Goal: Complete application form

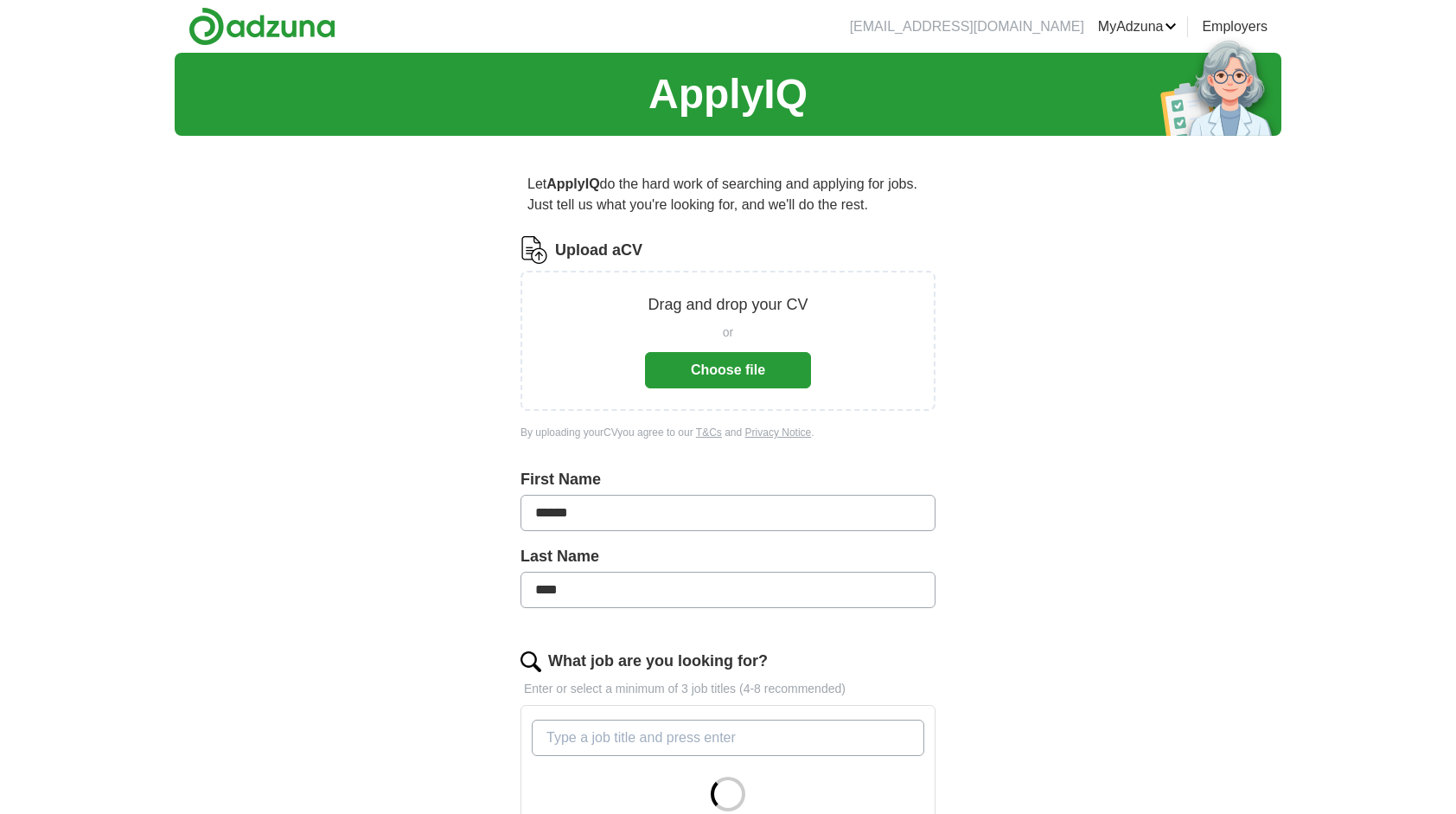
click at [768, 368] on button "Choose file" at bounding box center [728, 370] width 166 height 37
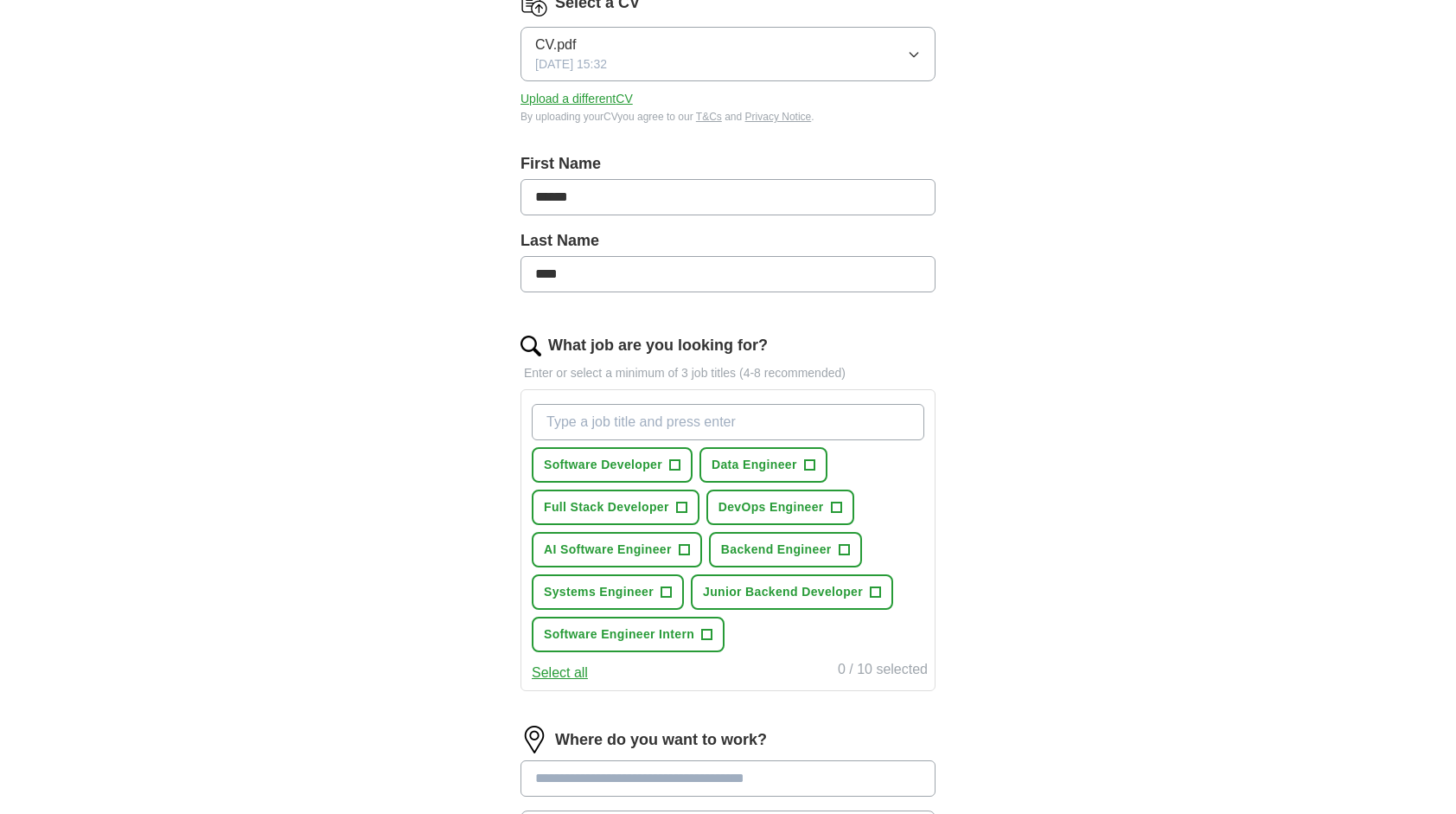
scroll to position [279, 0]
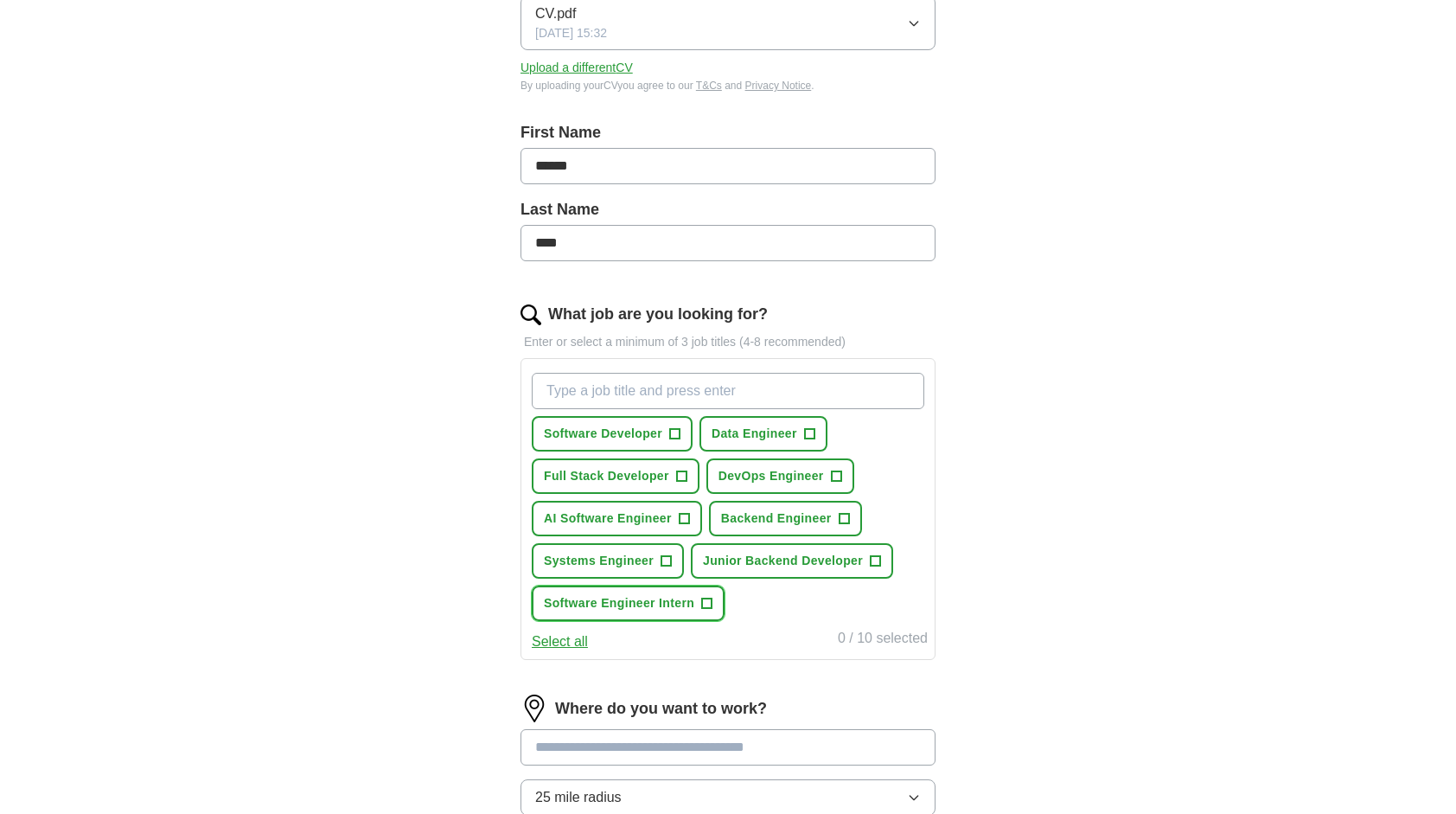
click at [703, 599] on span "+" at bounding box center [706, 603] width 10 height 14
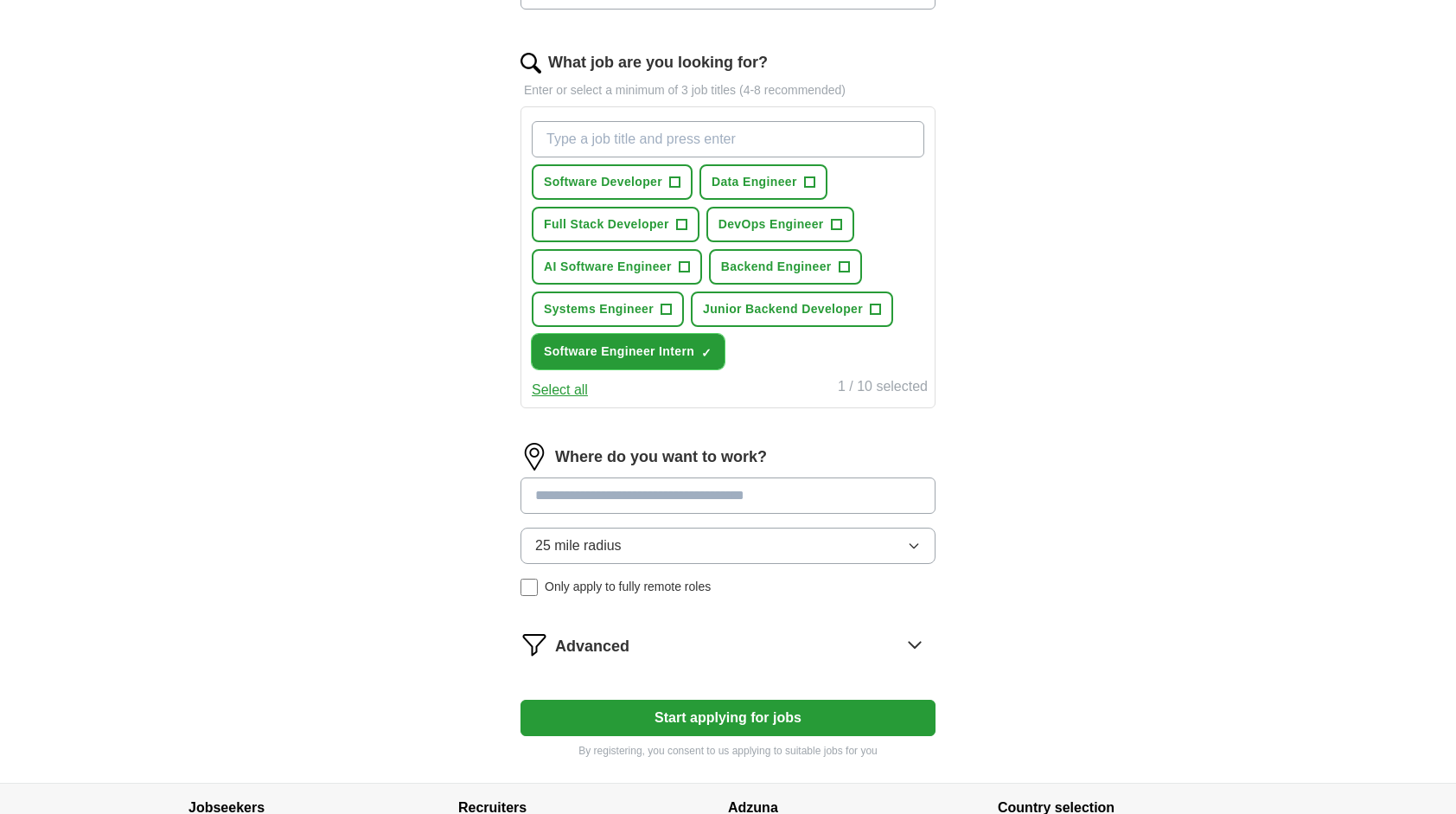
scroll to position [531, 0]
click at [696, 495] on input at bounding box center [728, 495] width 415 height 37
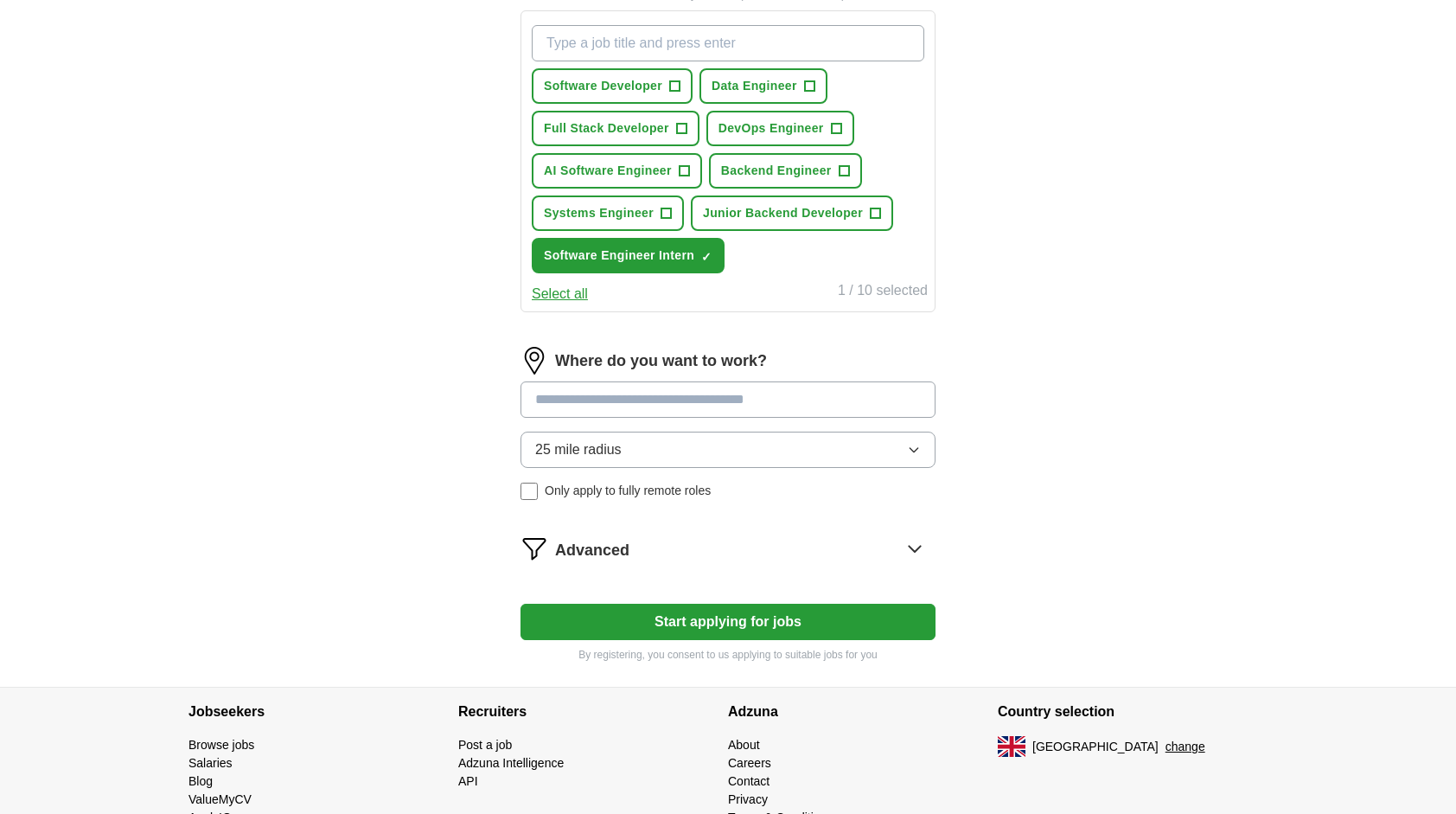
scroll to position [616, 0]
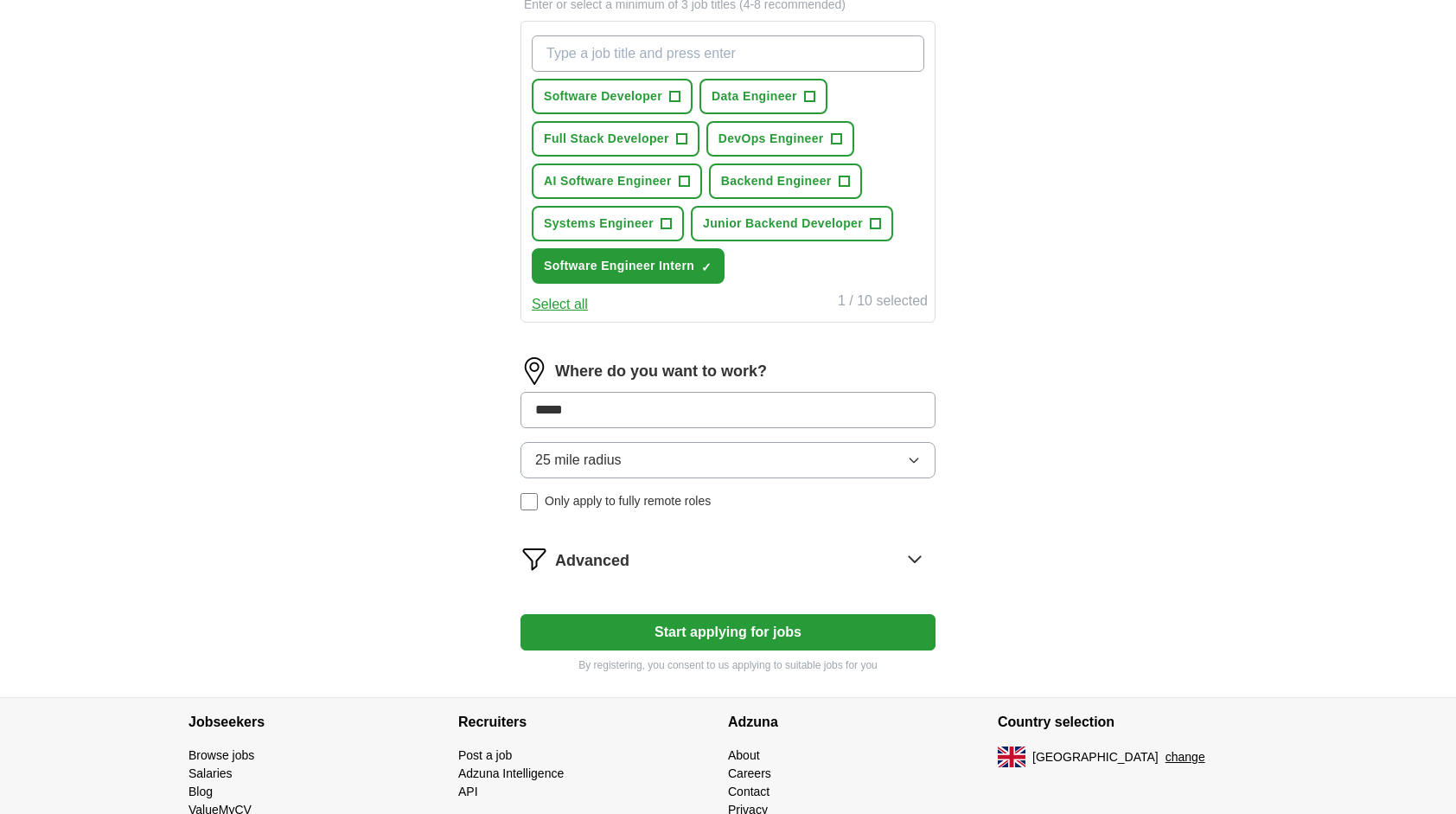
type input "******"
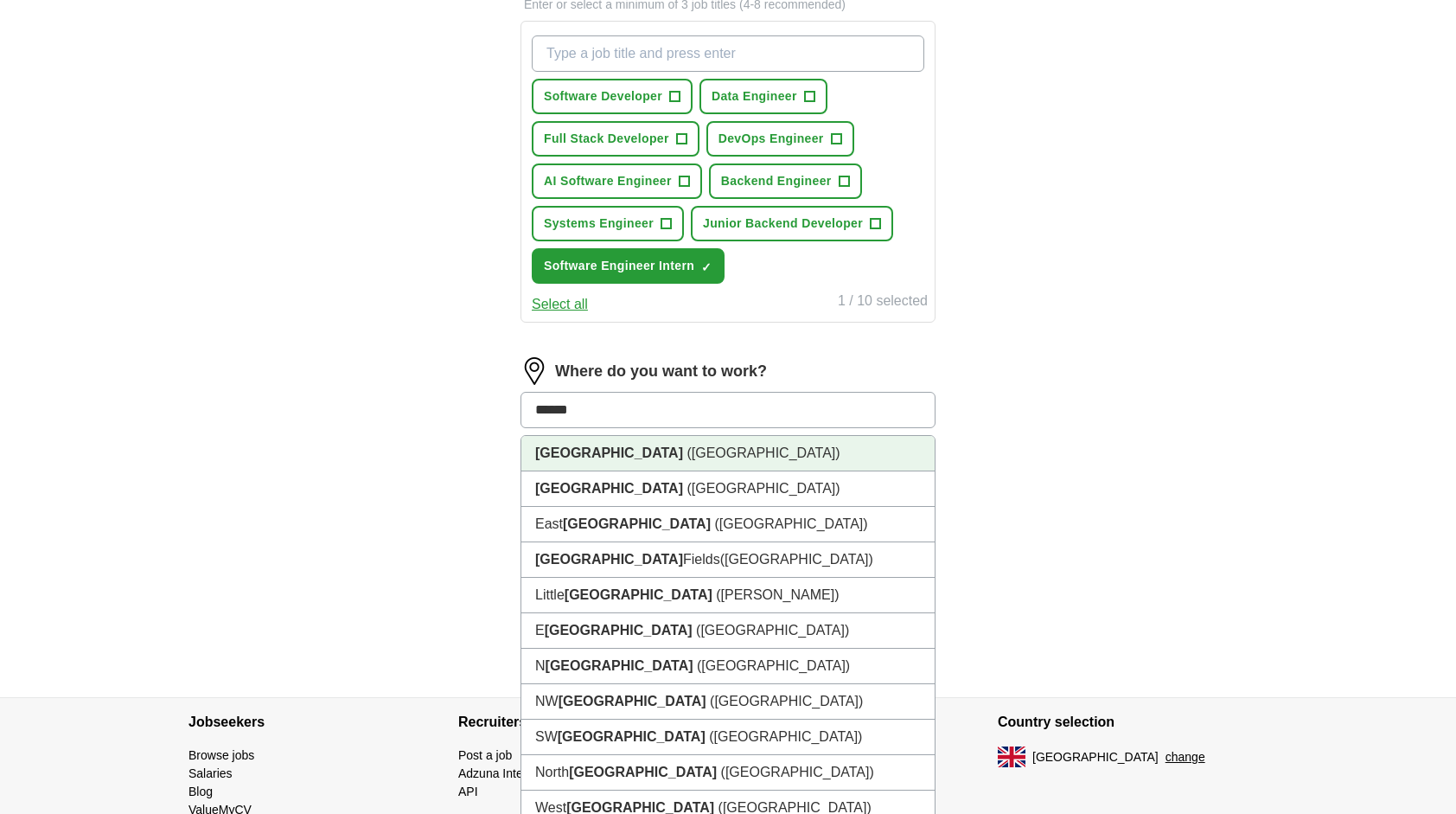
click at [618, 456] on li "[GEOGRAPHIC_DATA] ([GEOGRAPHIC_DATA])" at bounding box center [728, 453] width 413 height 36
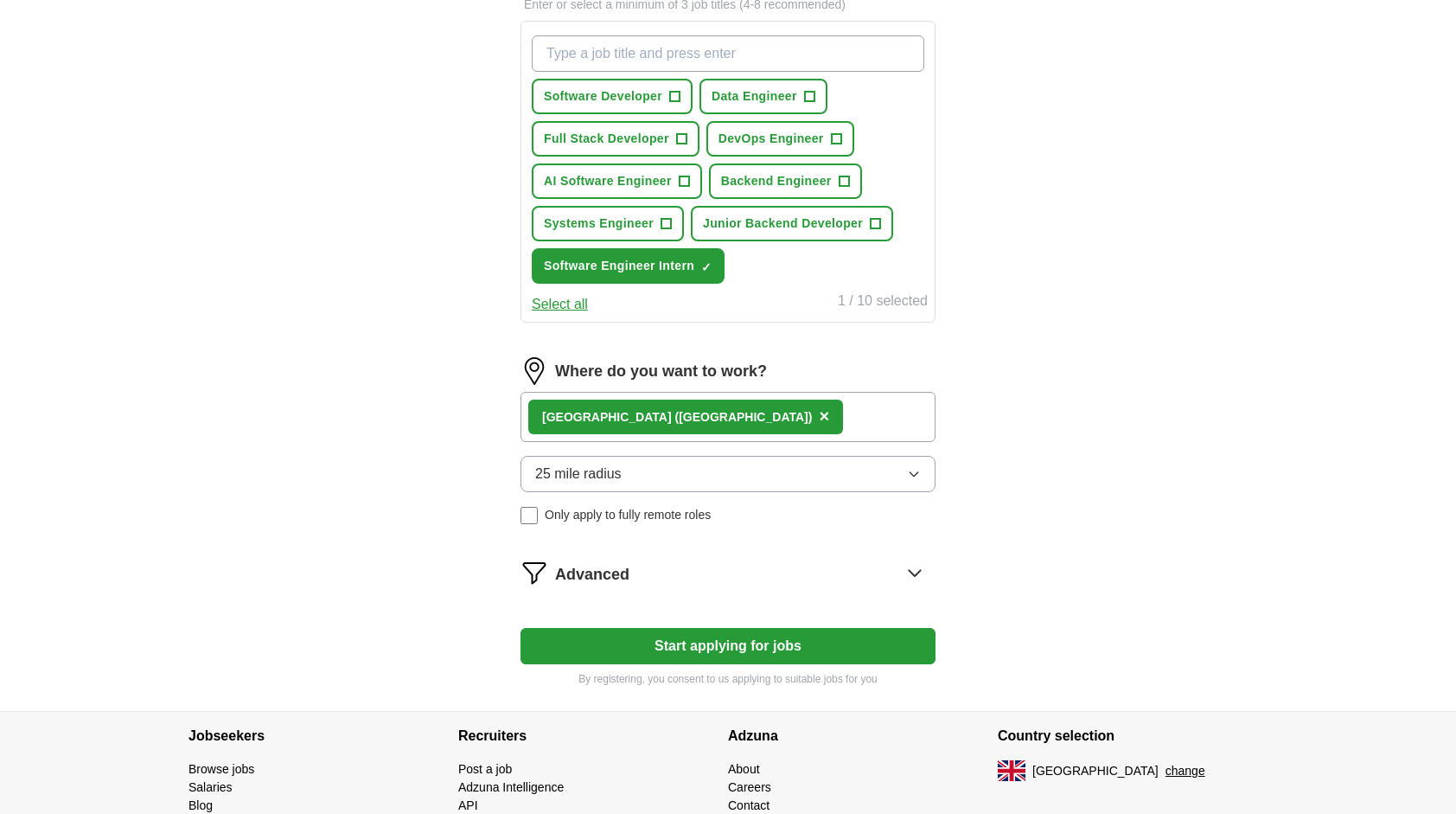
click at [672, 477] on button "25 mile radius" at bounding box center [728, 474] width 415 height 37
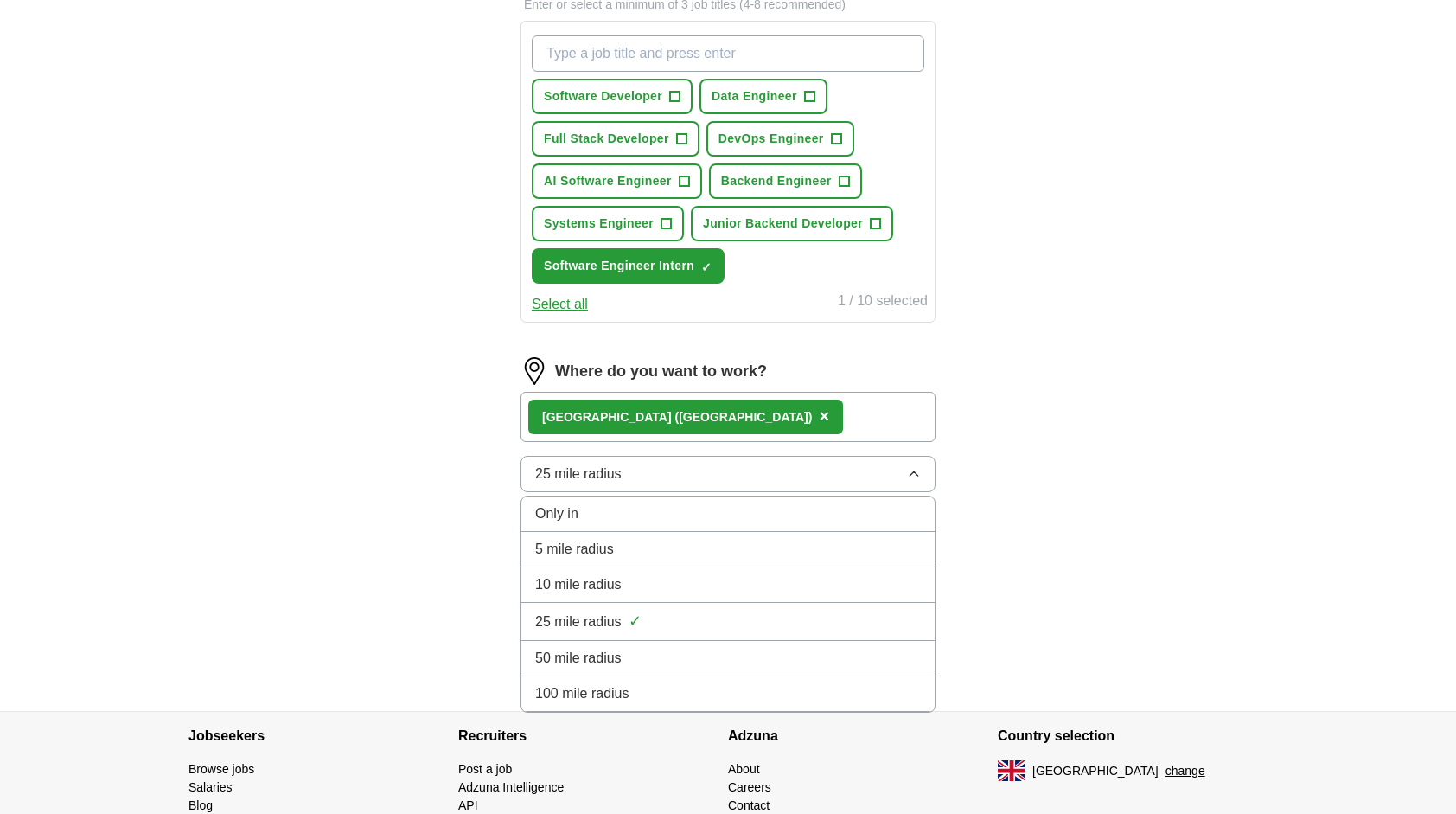
click at [655, 683] on div "100 mile radius" at bounding box center [728, 693] width 386 height 21
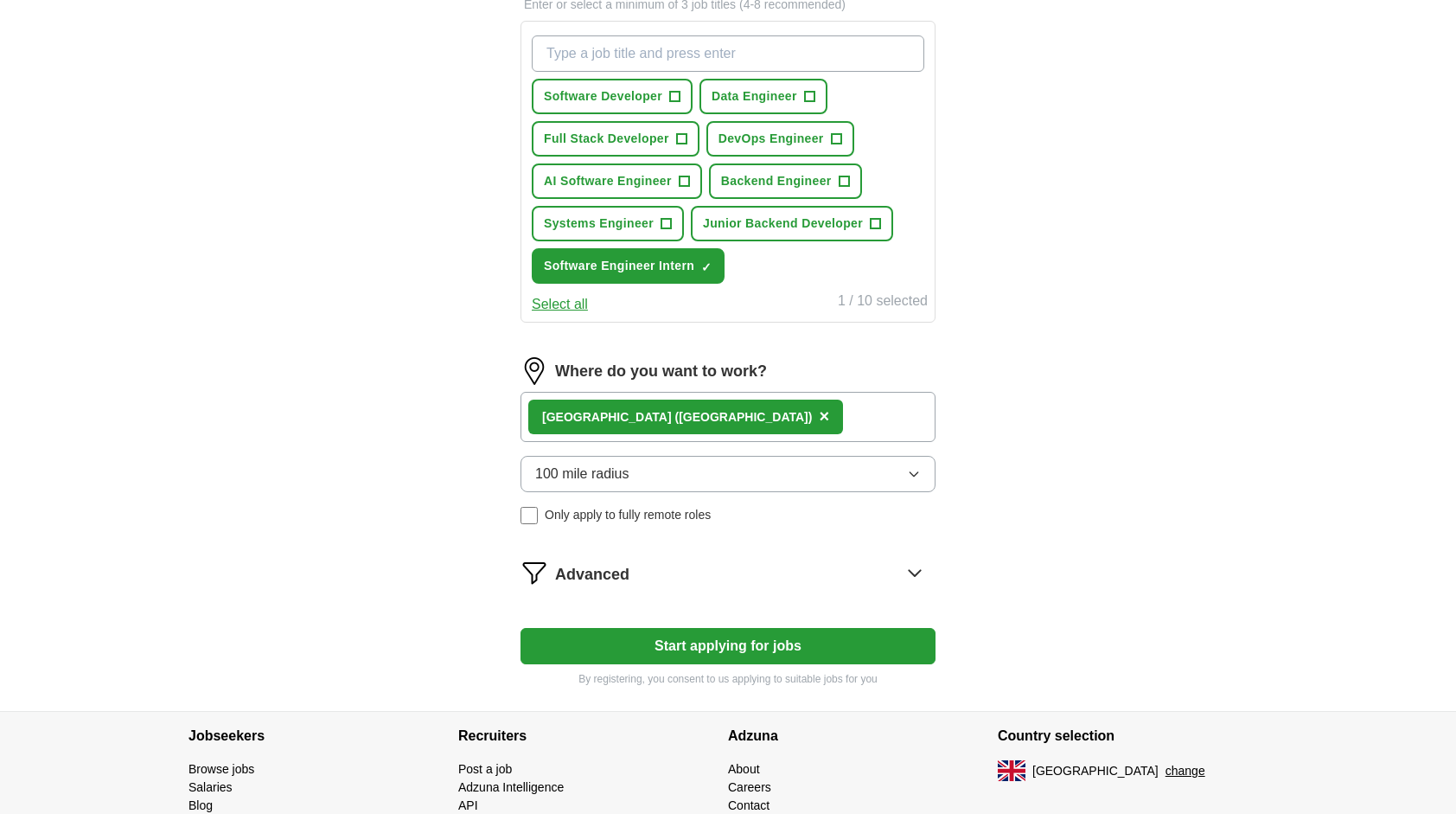
click at [817, 577] on div "Advanced" at bounding box center [745, 572] width 380 height 28
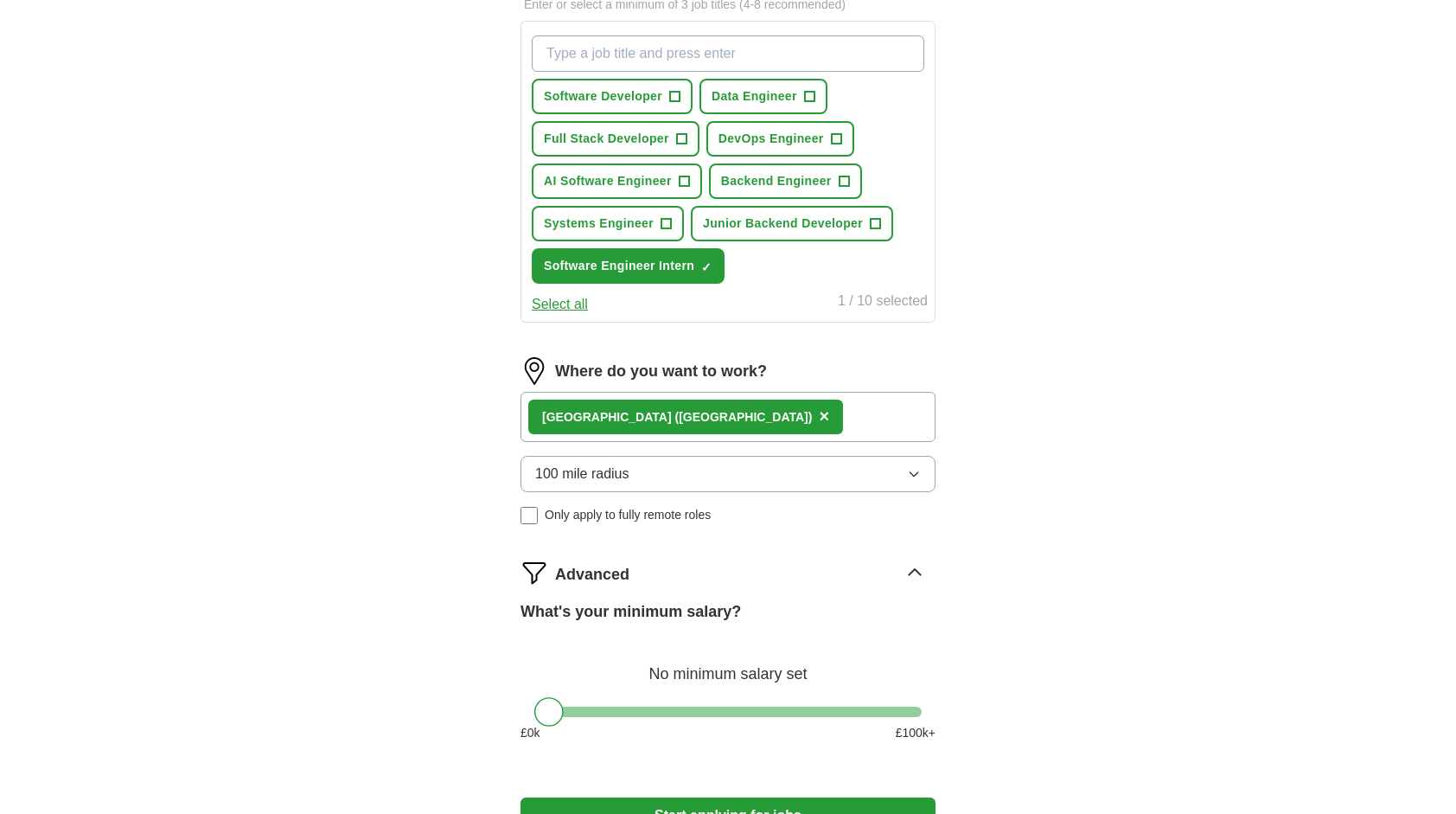
click at [817, 577] on div "Advanced" at bounding box center [745, 572] width 380 height 28
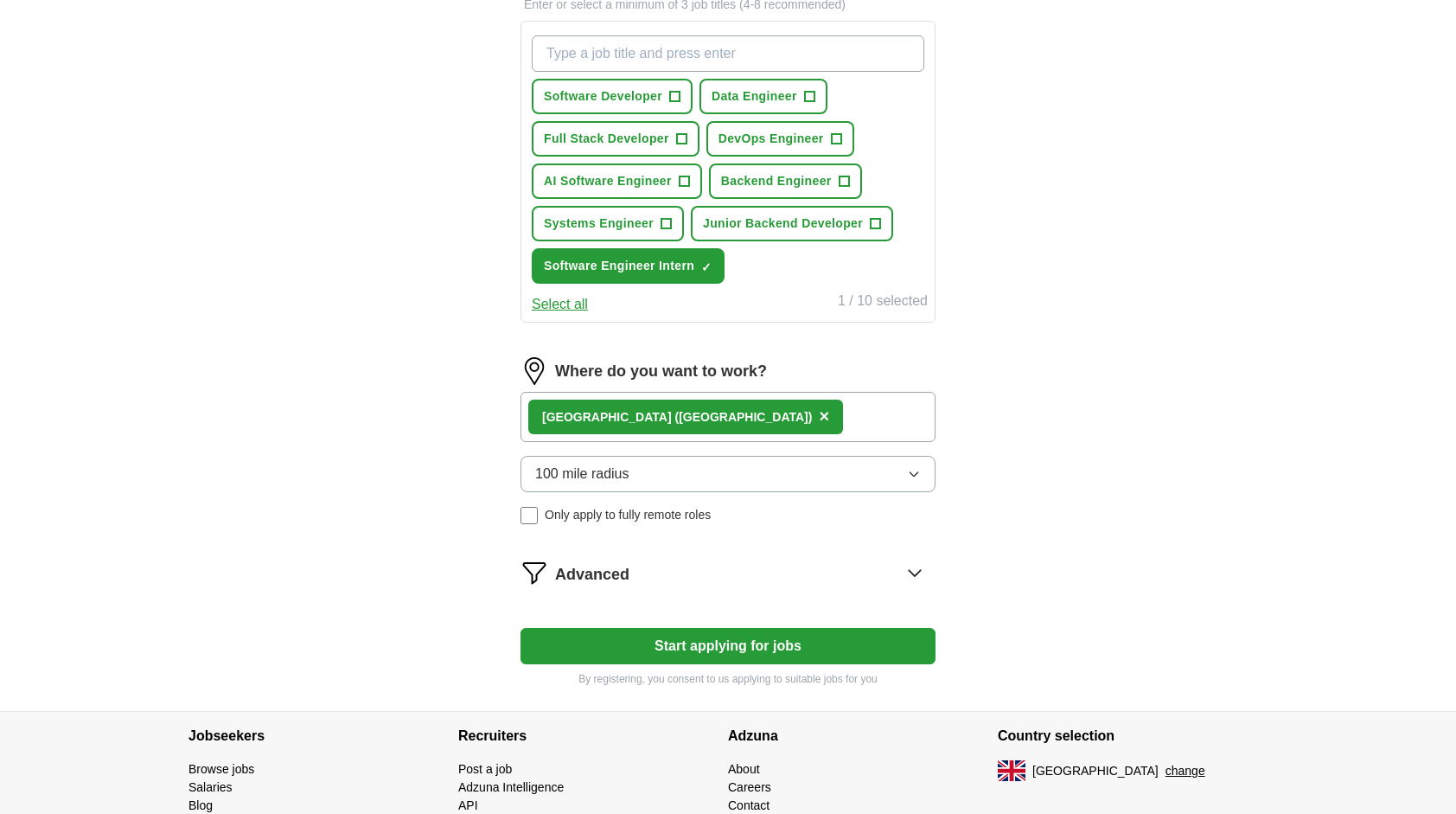
click at [664, 639] on button "Start applying for jobs" at bounding box center [728, 646] width 415 height 37
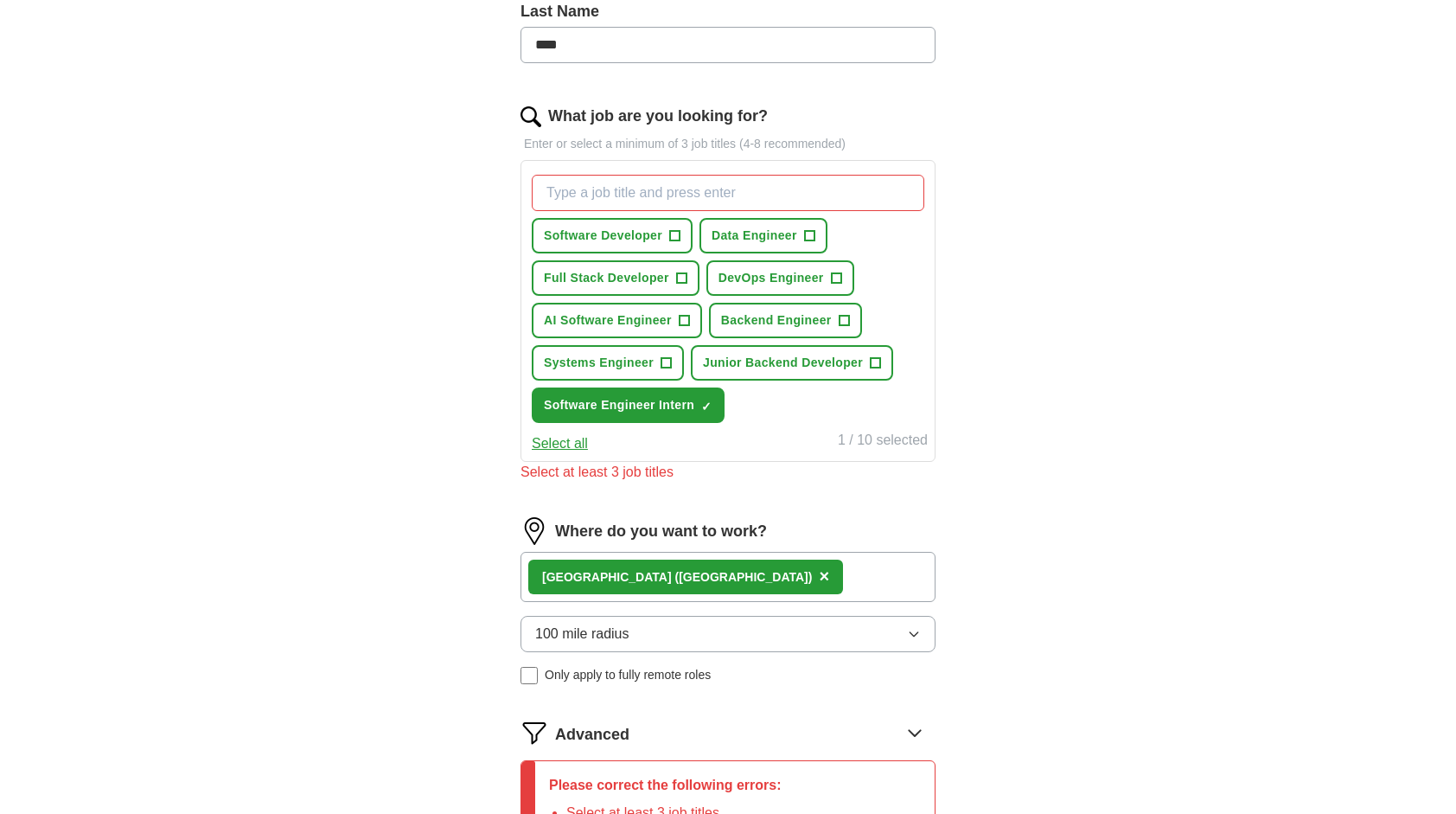
scroll to position [476, 0]
click at [754, 191] on input "What job are you looking for?" at bounding box center [728, 194] width 392 height 37
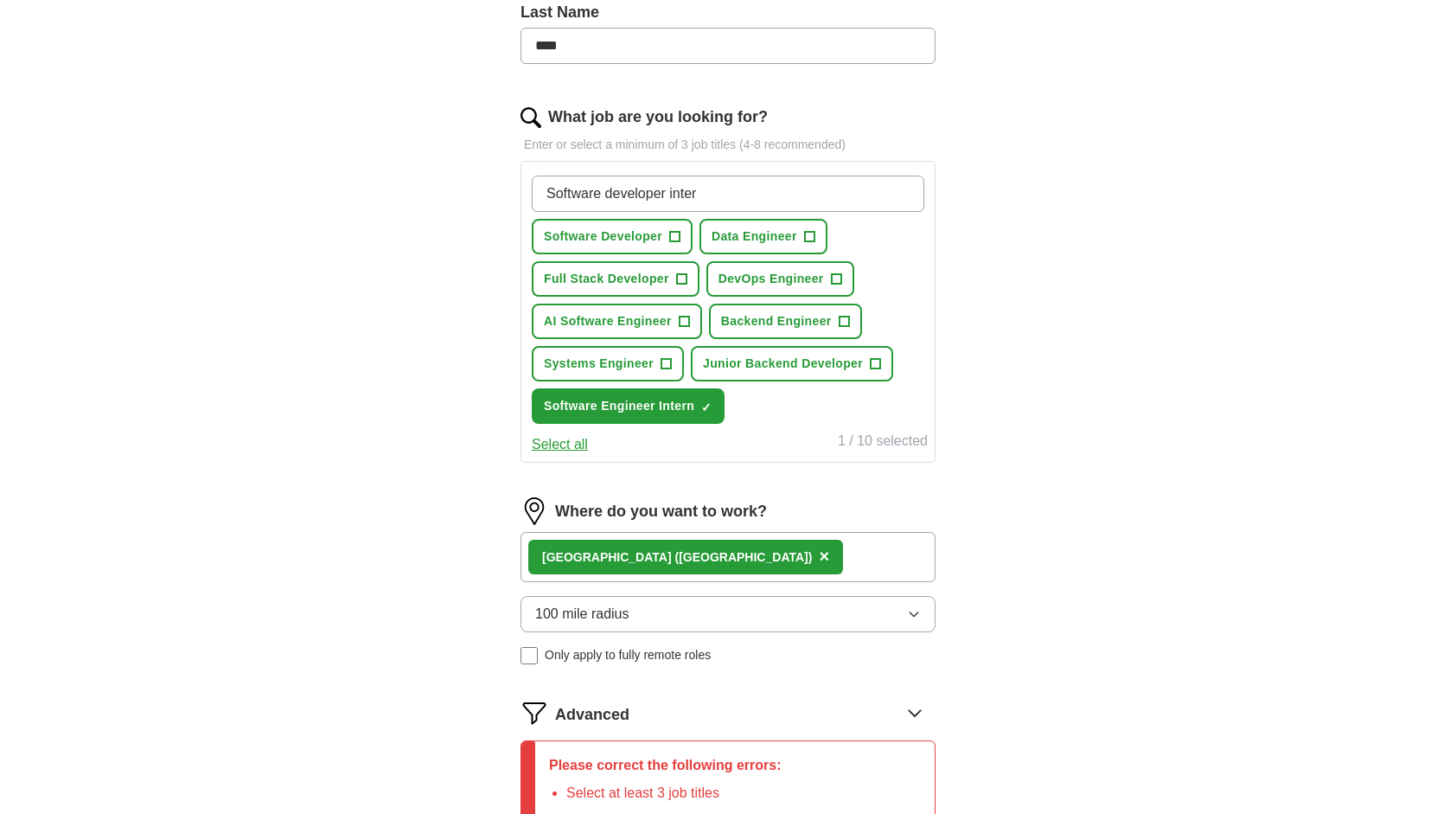
type input "Software developer intern"
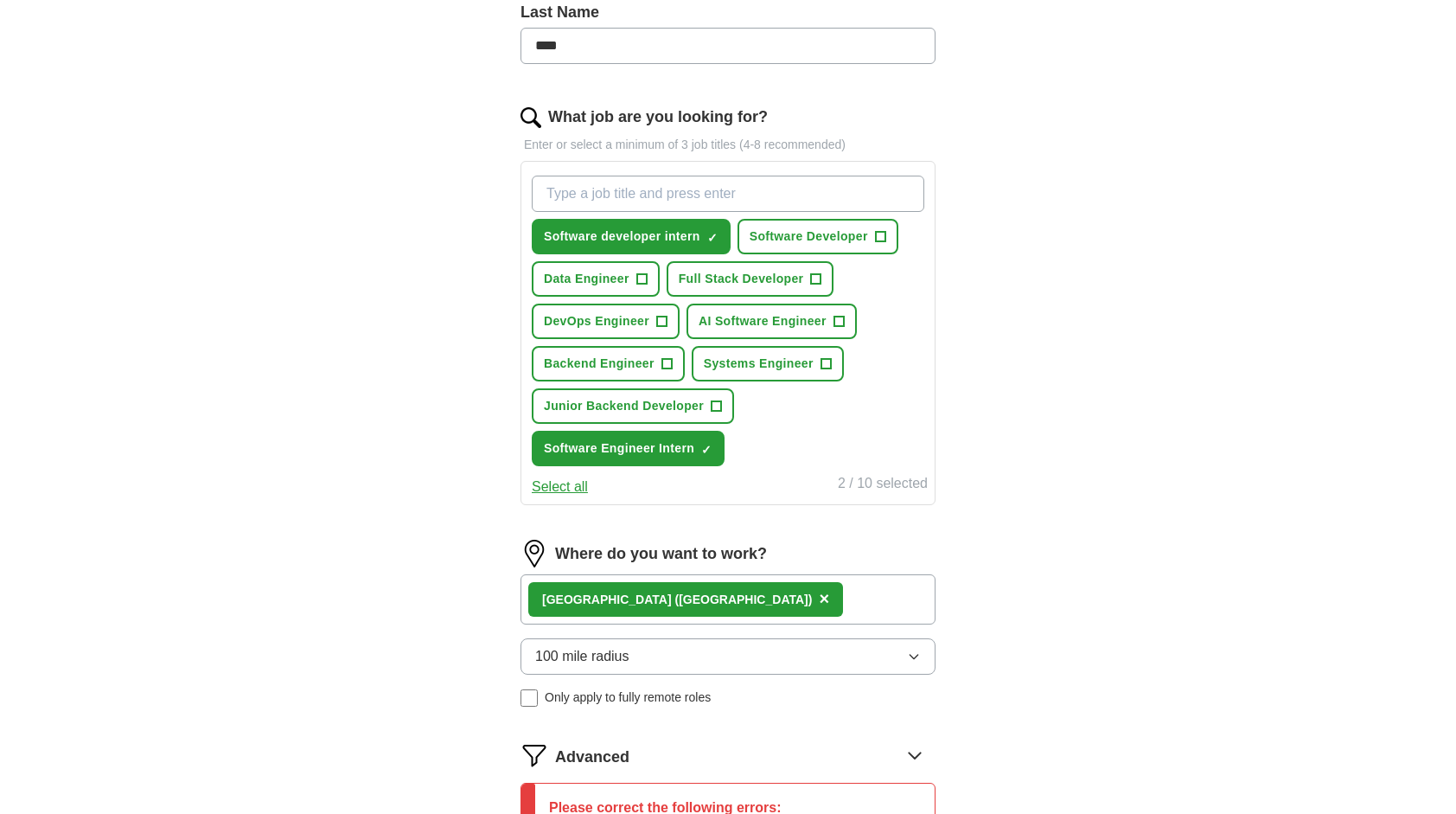
click at [674, 199] on input "What job are you looking for?" at bounding box center [728, 194] width 392 height 37
type input "IT intern"
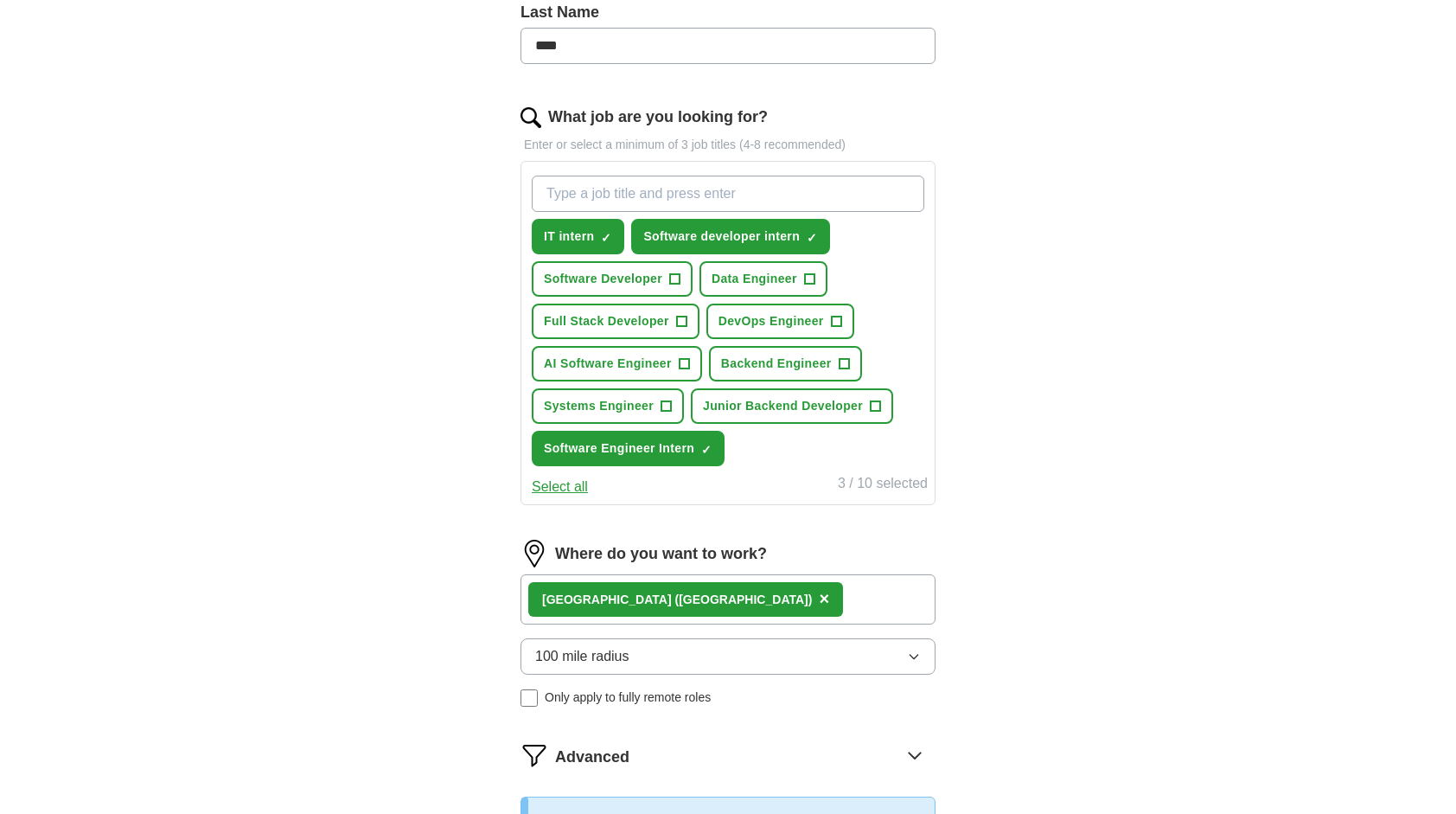
scroll to position [837, 0]
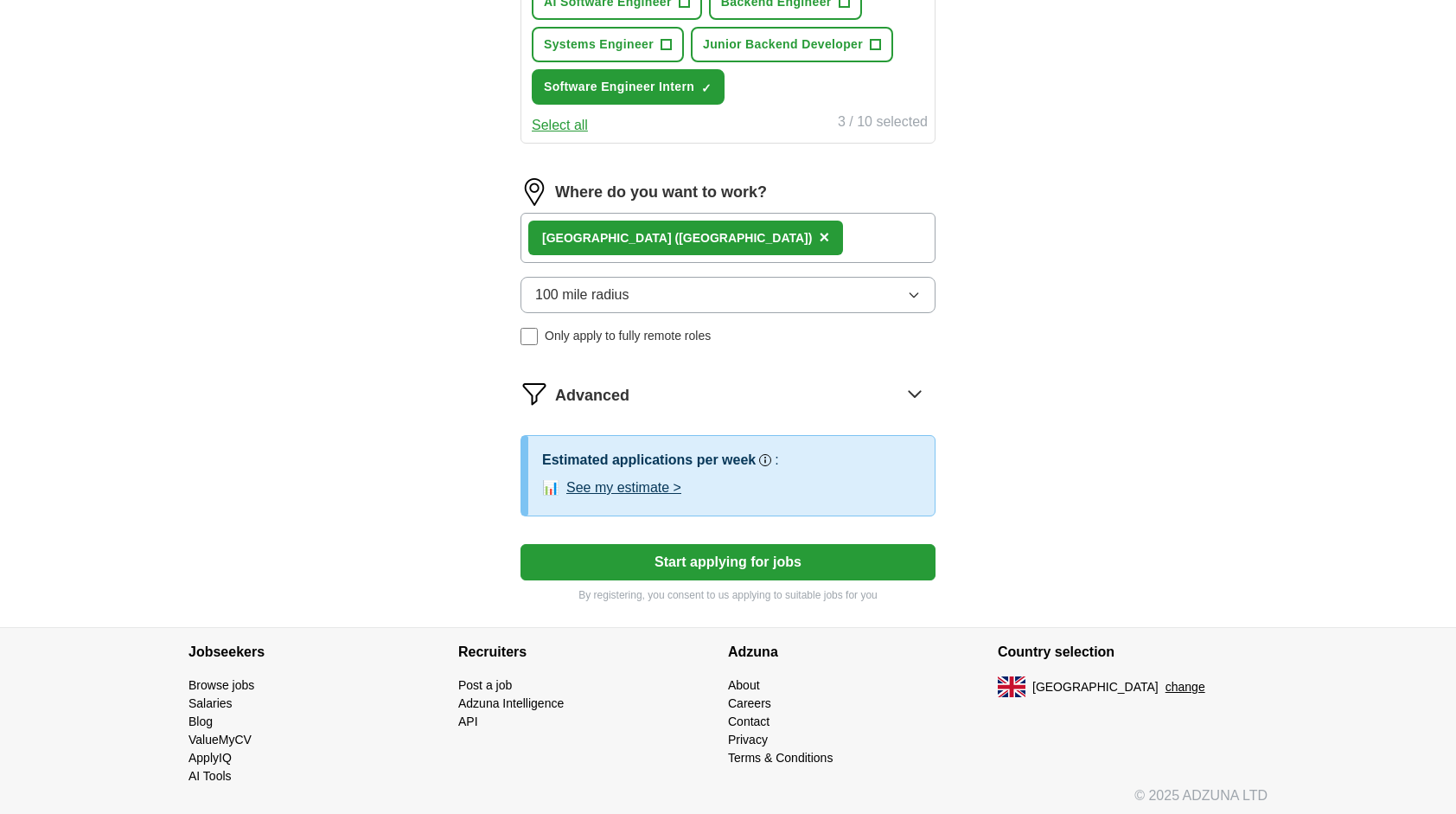
click at [672, 552] on button "Start applying for jobs" at bounding box center [728, 562] width 415 height 37
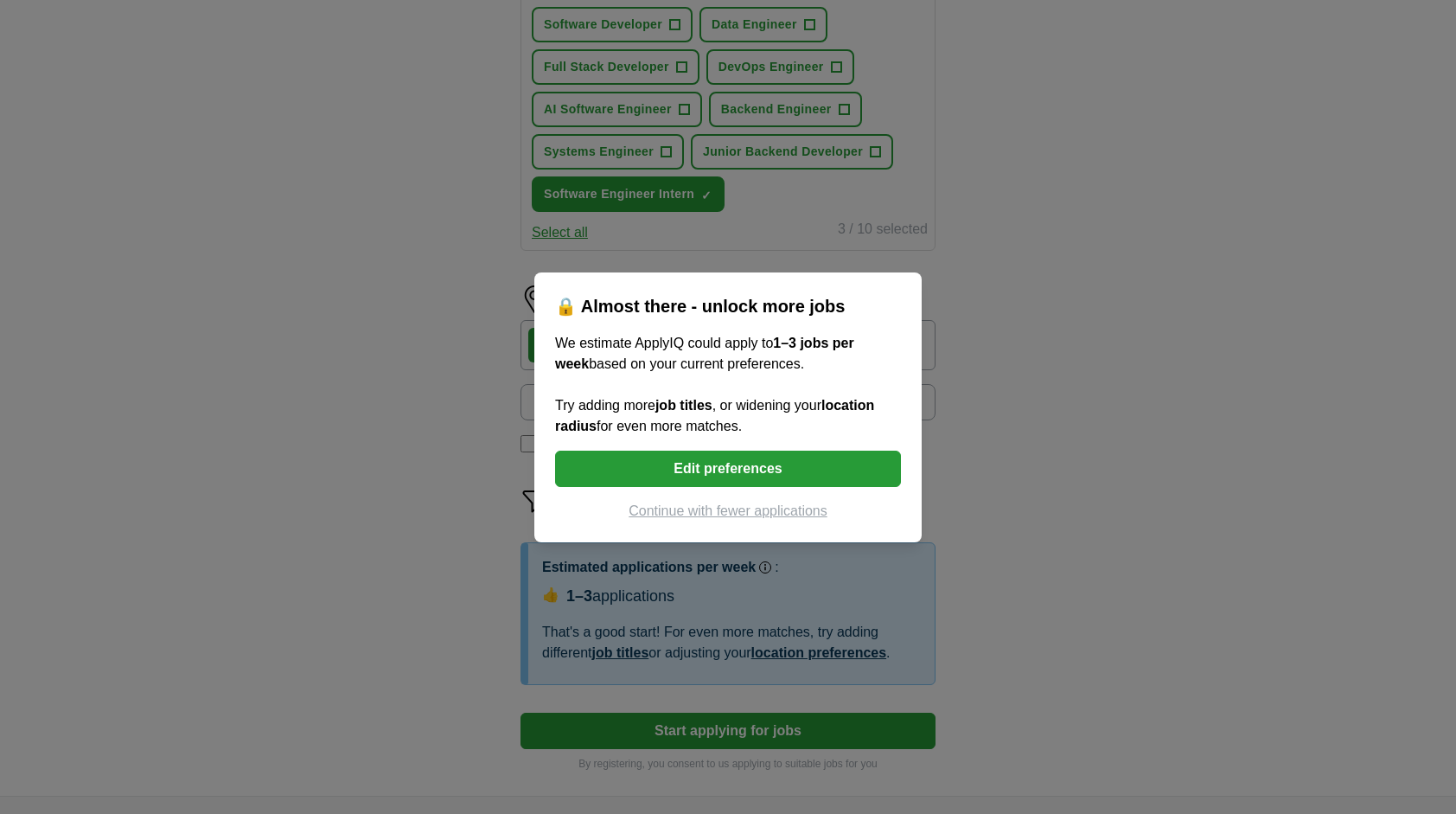
scroll to position [730, 0]
click at [741, 469] on button "Edit preferences" at bounding box center [728, 469] width 345 height 37
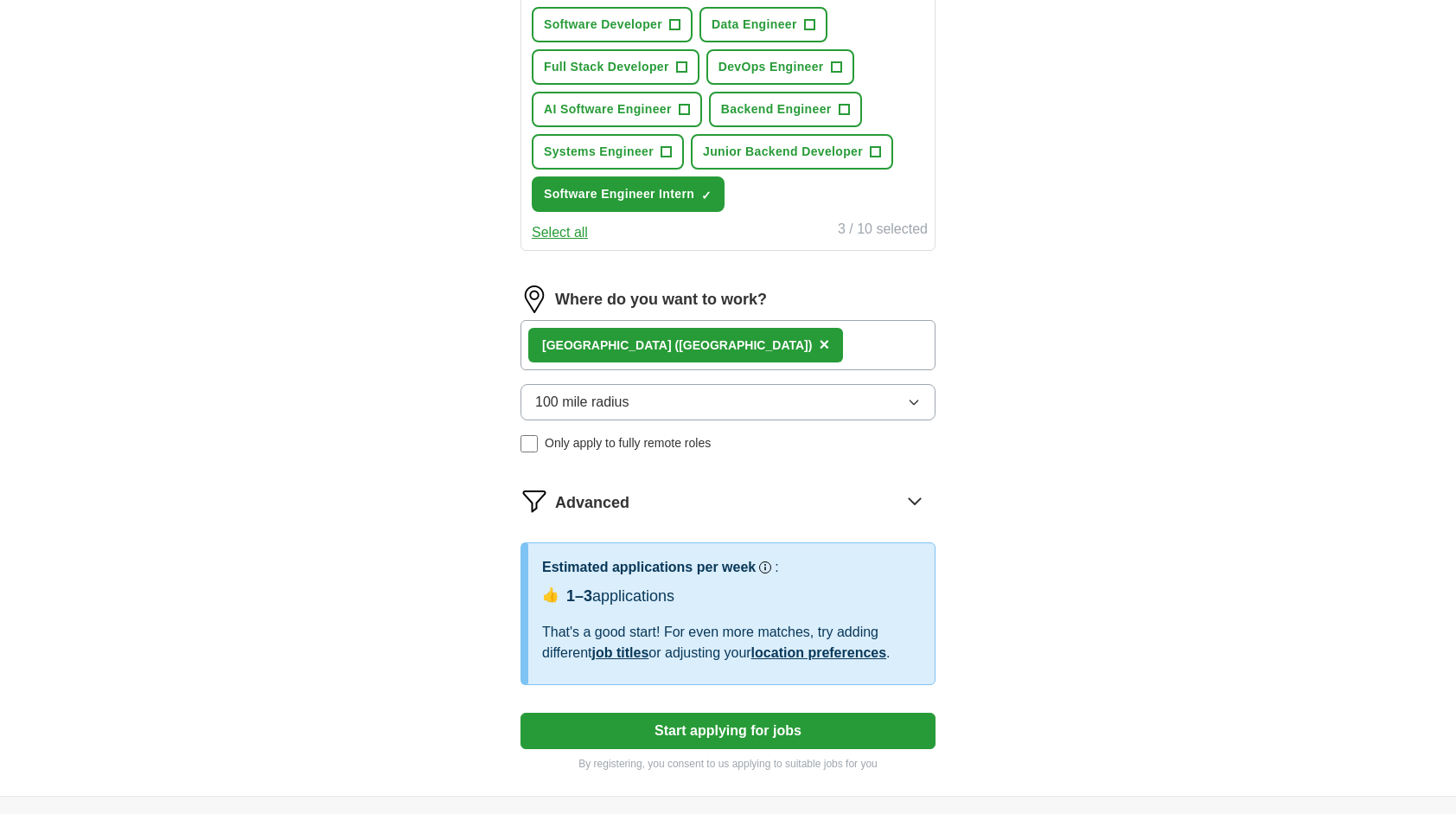
click at [580, 226] on button "Select all" at bounding box center [559, 232] width 56 height 21
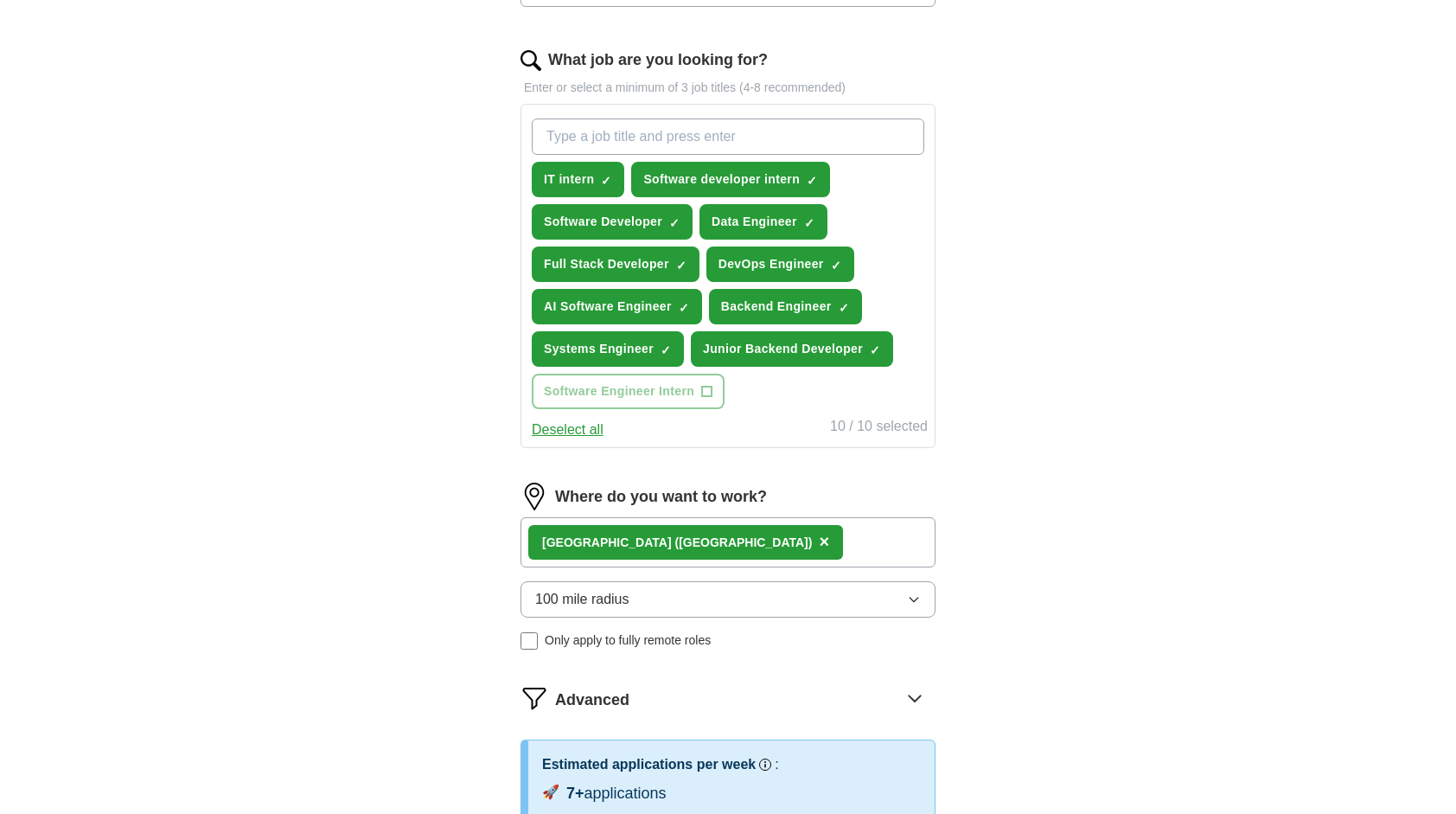
scroll to position [531, 0]
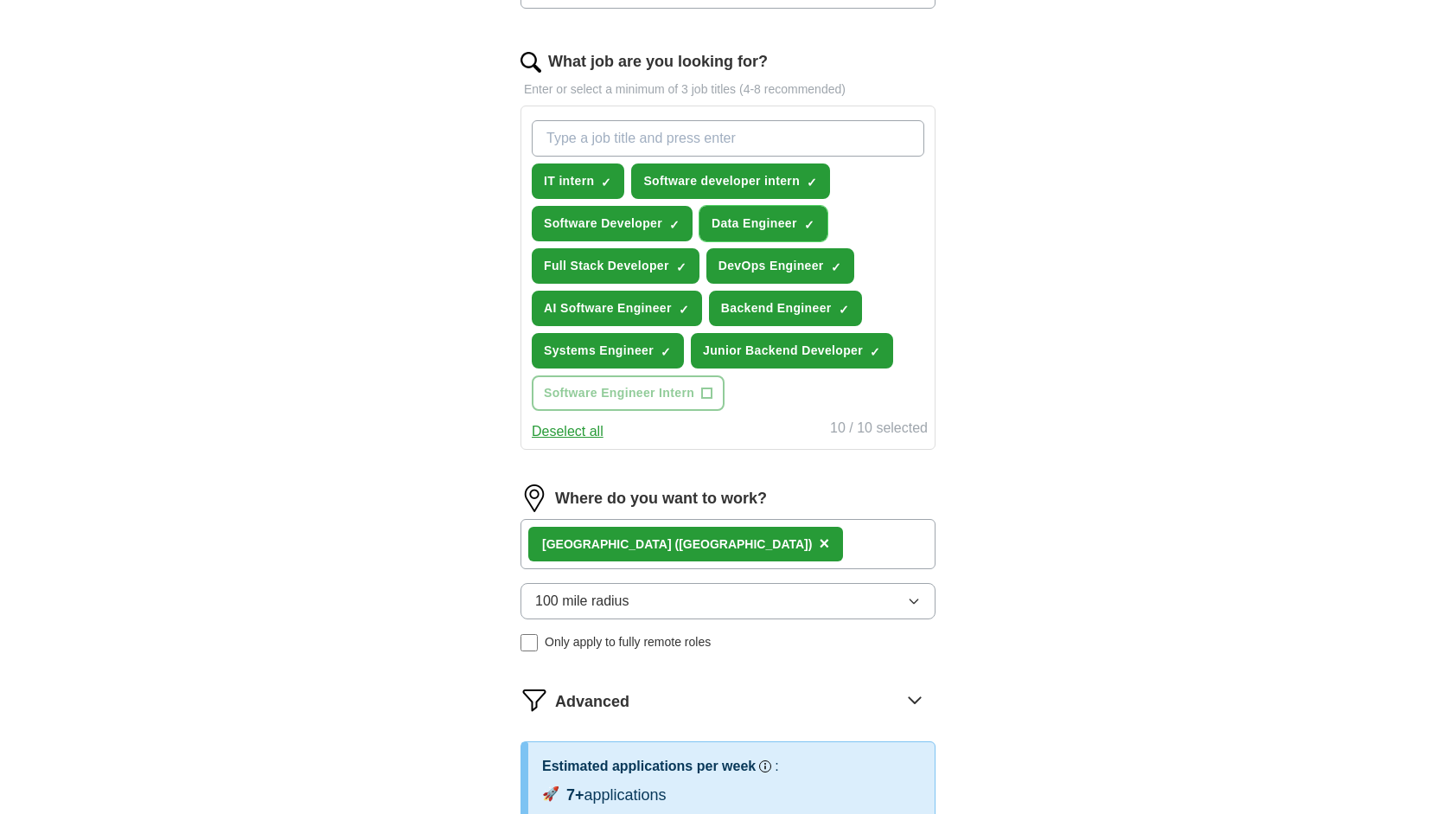
click at [763, 220] on span "Data Engineer" at bounding box center [753, 224] width 85 height 18
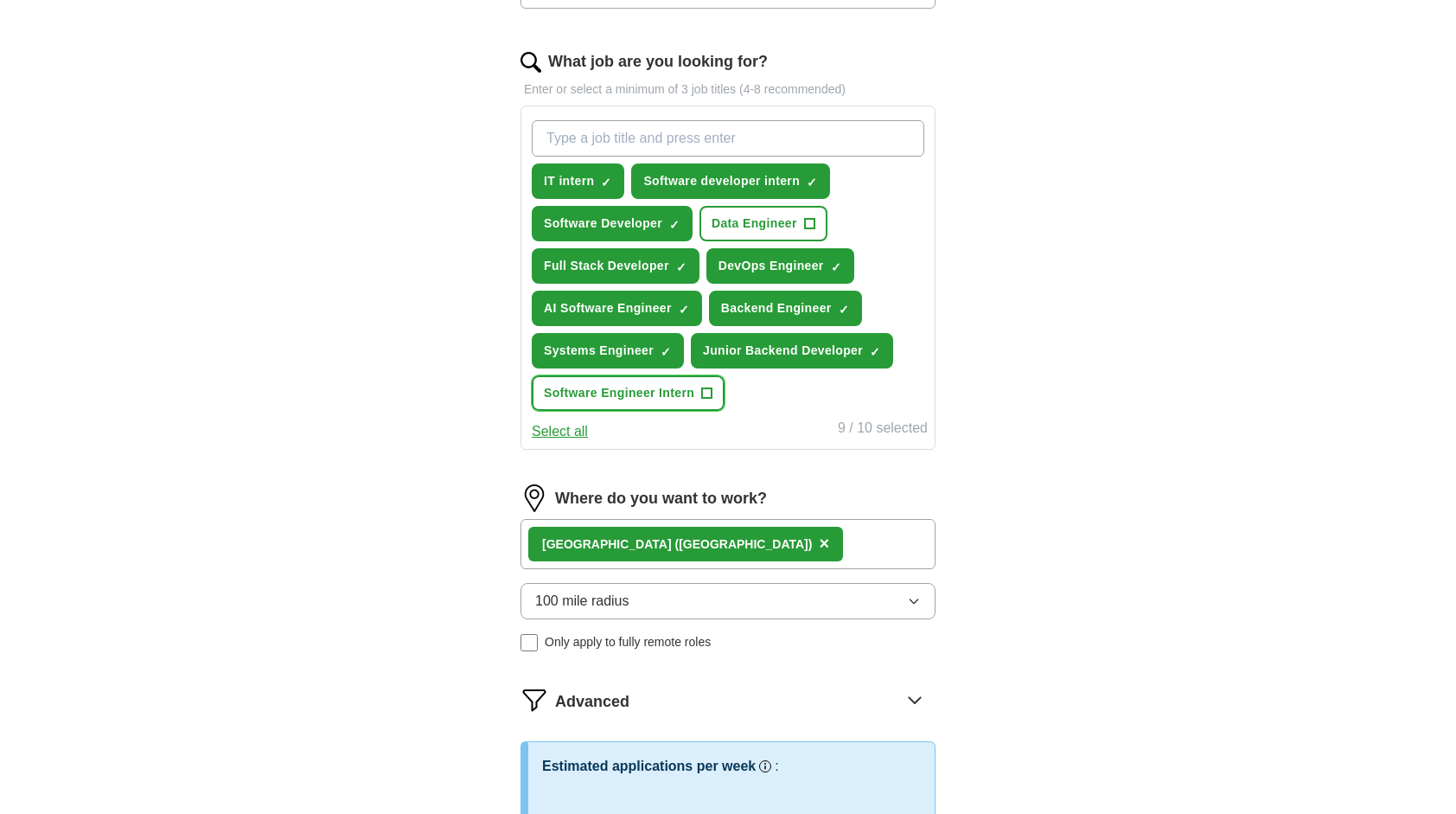
click at [706, 387] on span "+" at bounding box center [706, 393] width 10 height 14
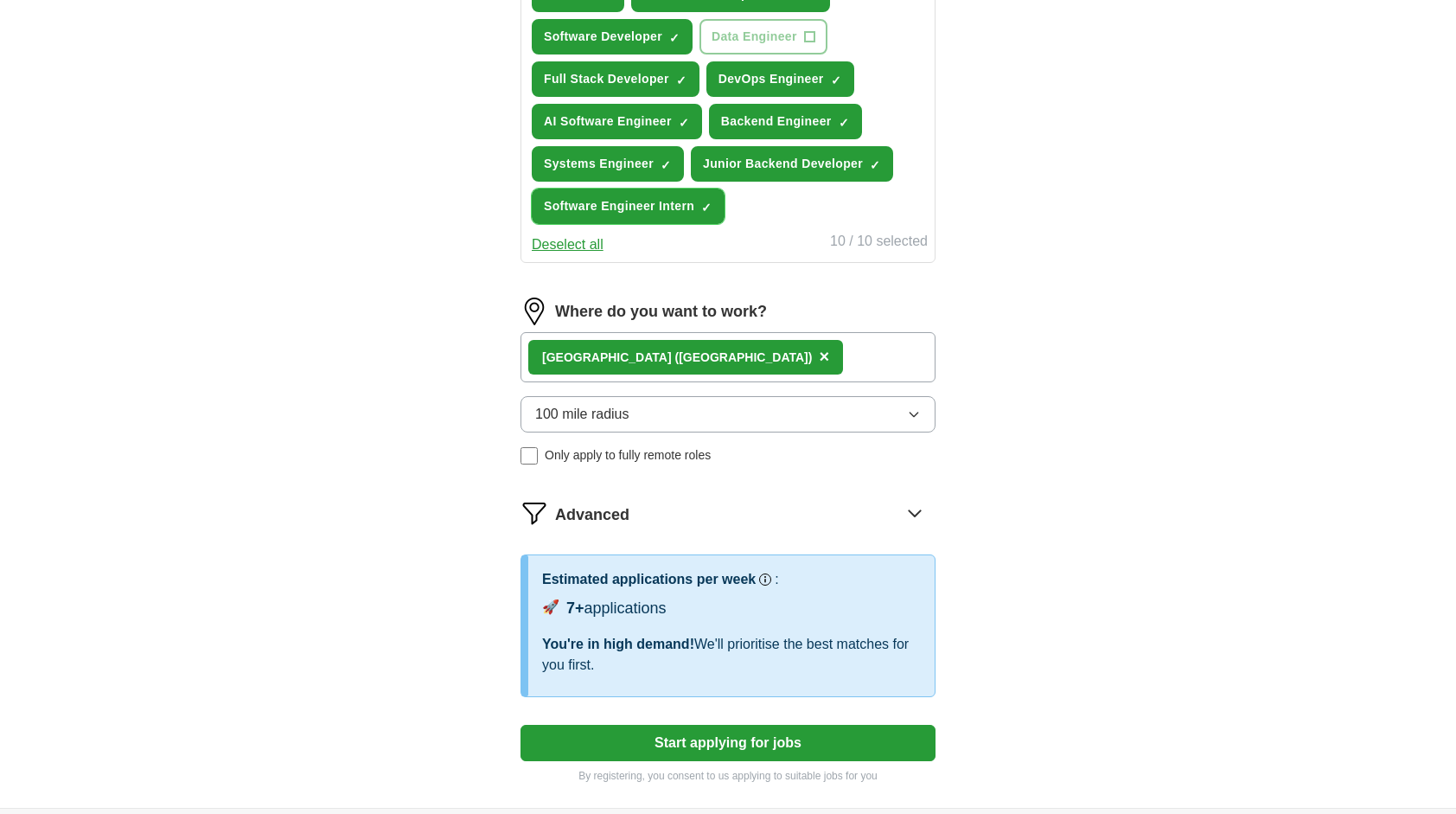
scroll to position [716, 0]
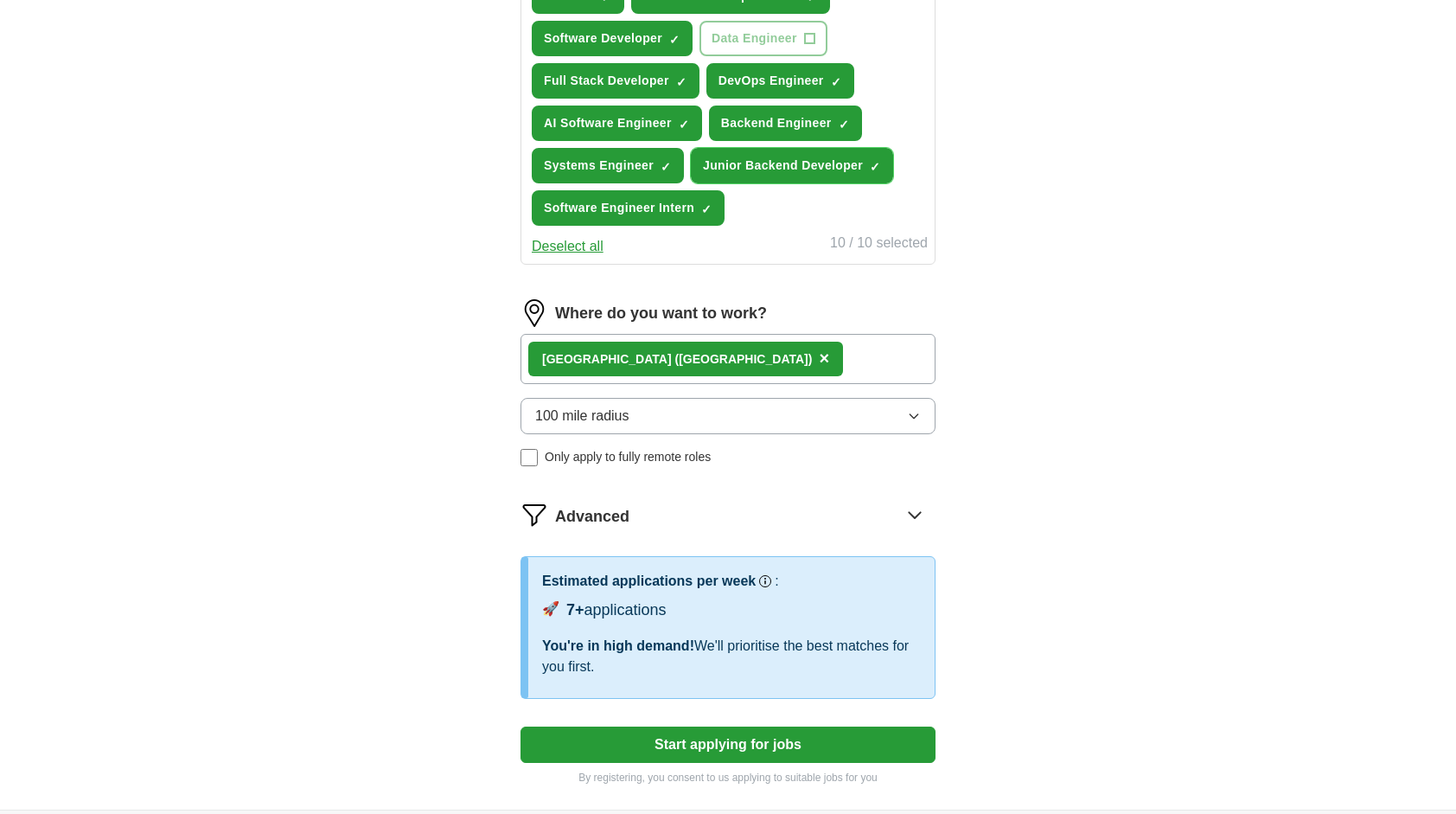
click at [794, 158] on span "Junior Backend Developer" at bounding box center [783, 166] width 160 height 18
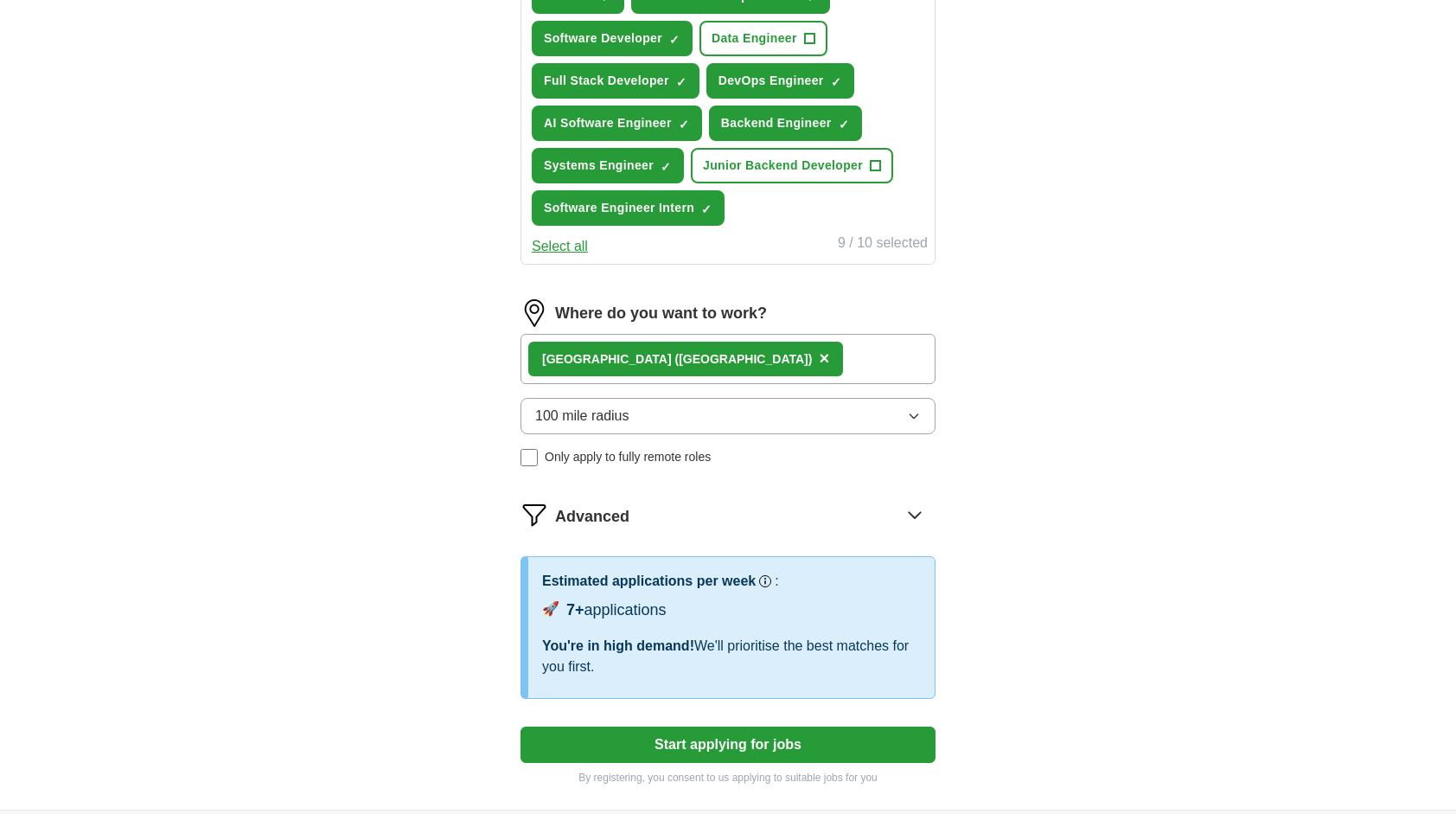
click at [798, 732] on button "Start applying for jobs" at bounding box center [728, 744] width 415 height 37
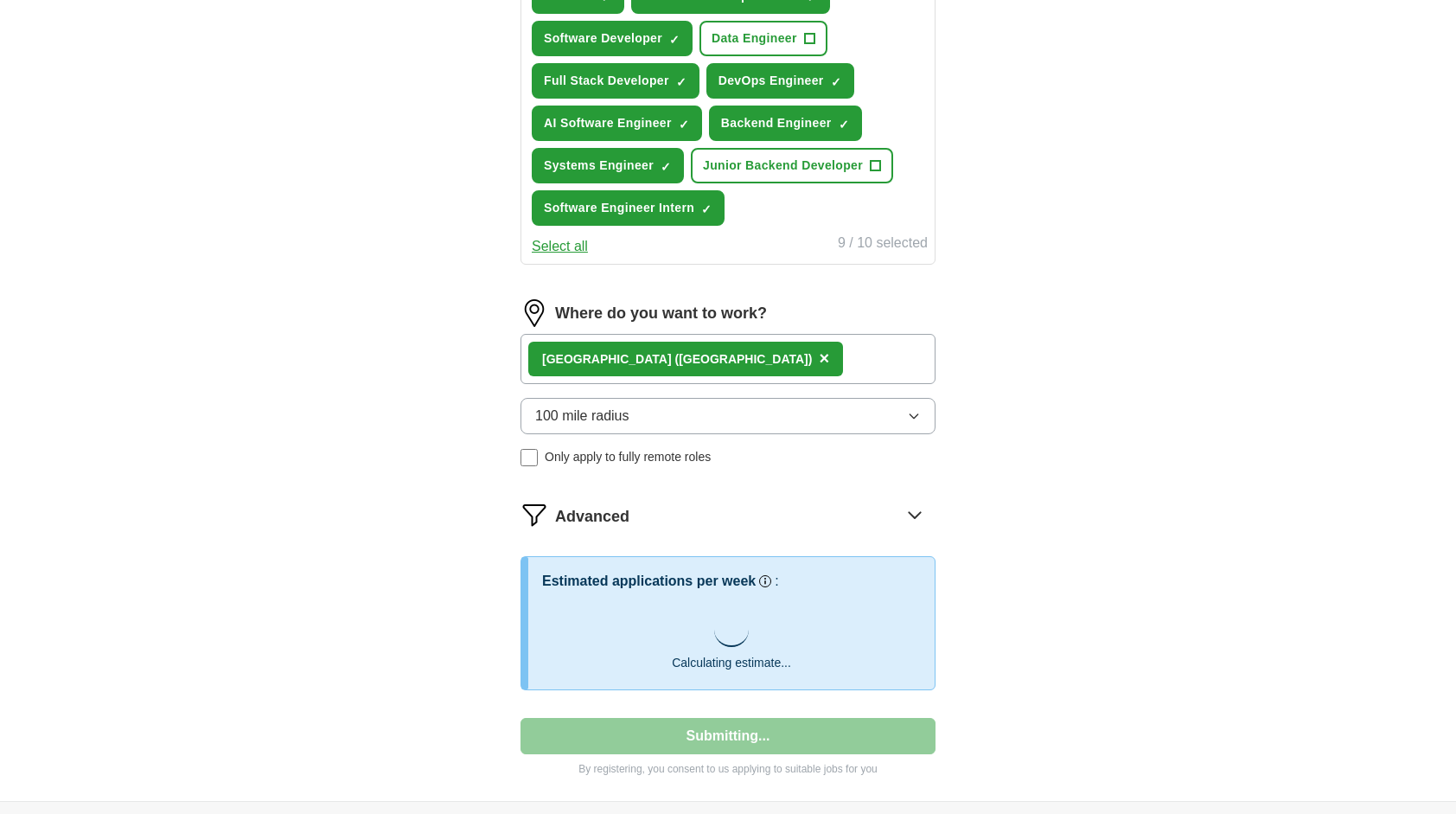
select select "**"
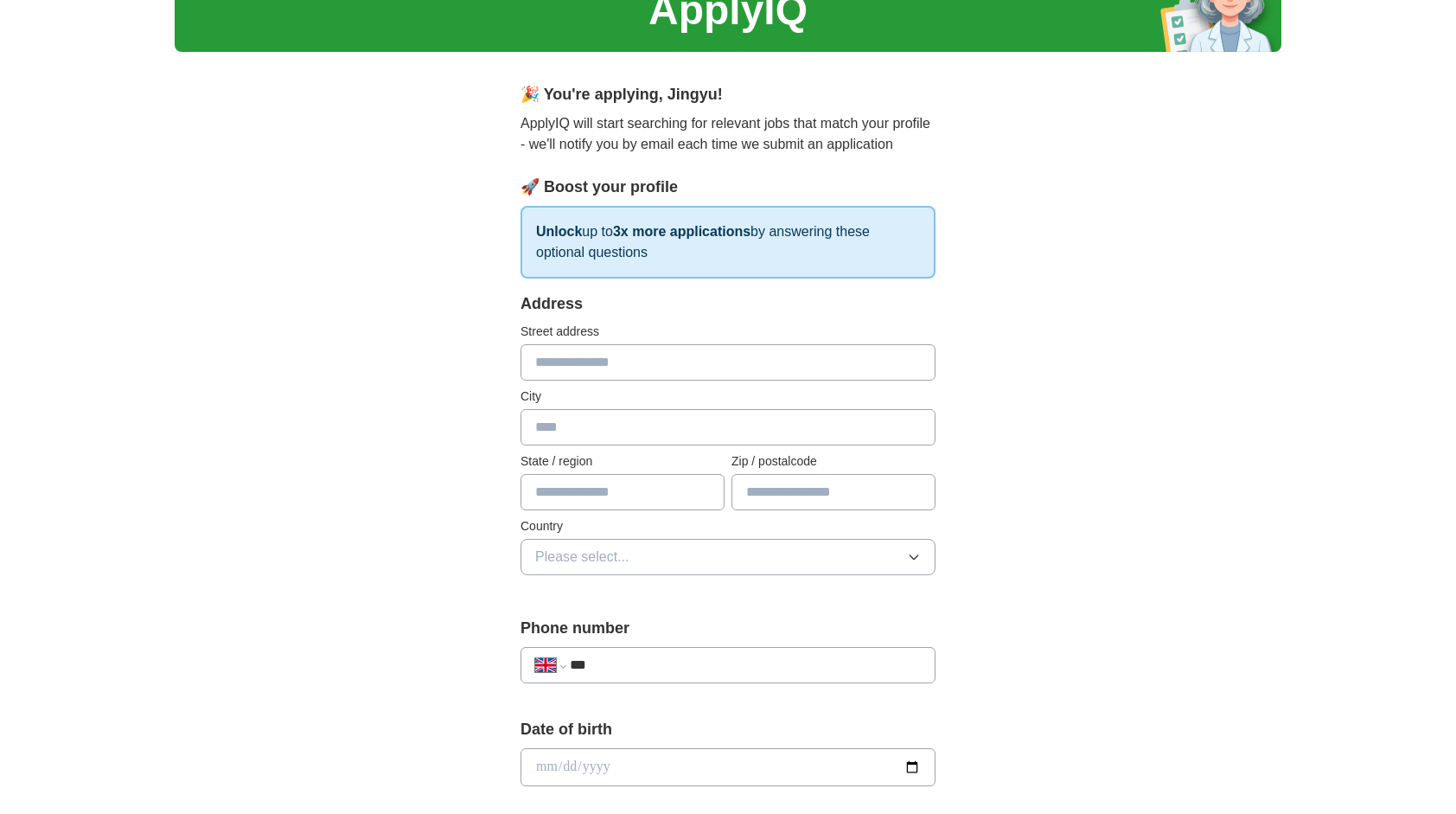
scroll to position [82, 0]
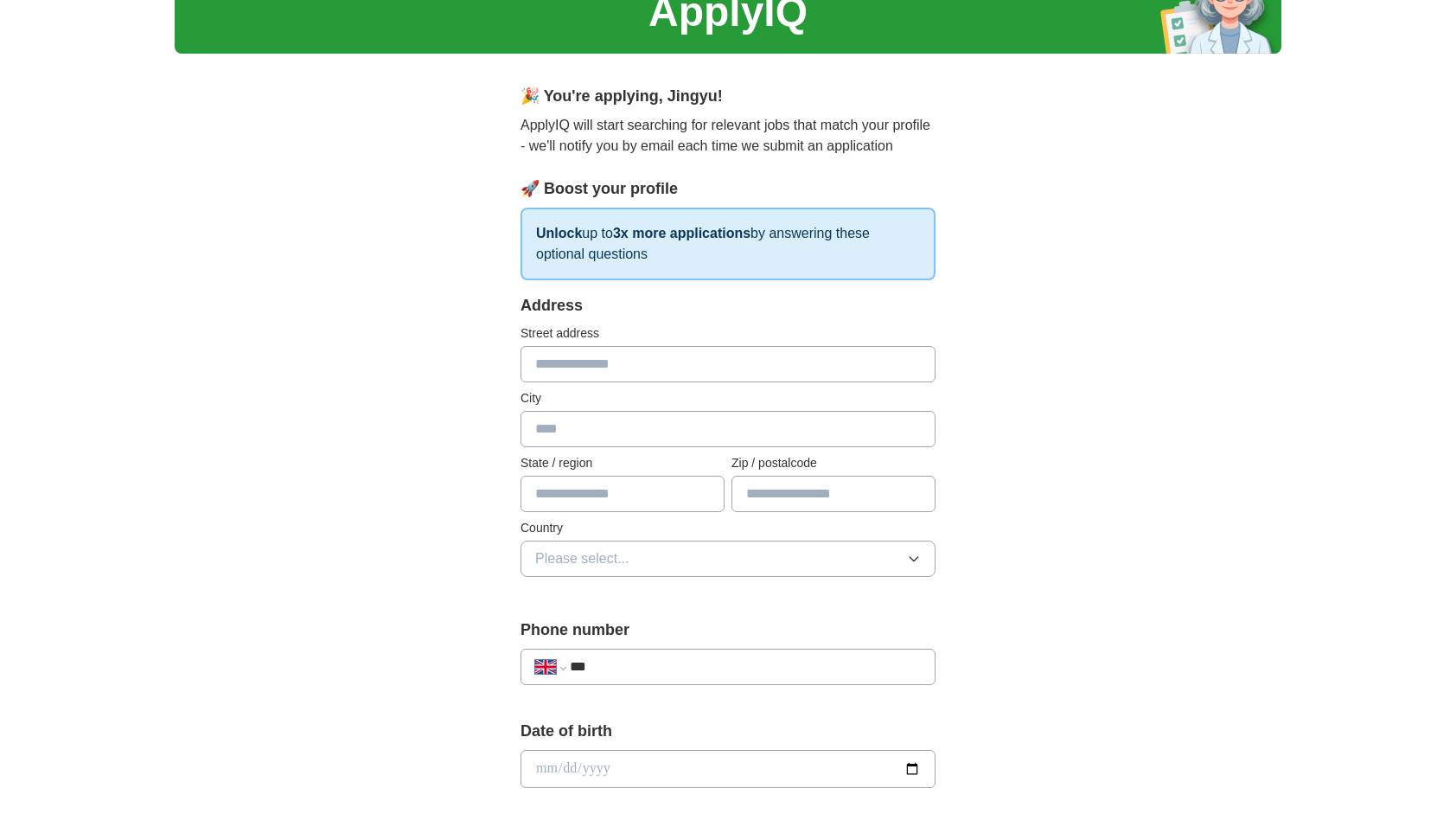
click at [705, 358] on input "text" at bounding box center [728, 364] width 415 height 37
type input "**********"
type input "******"
type input "*********"
type input "********"
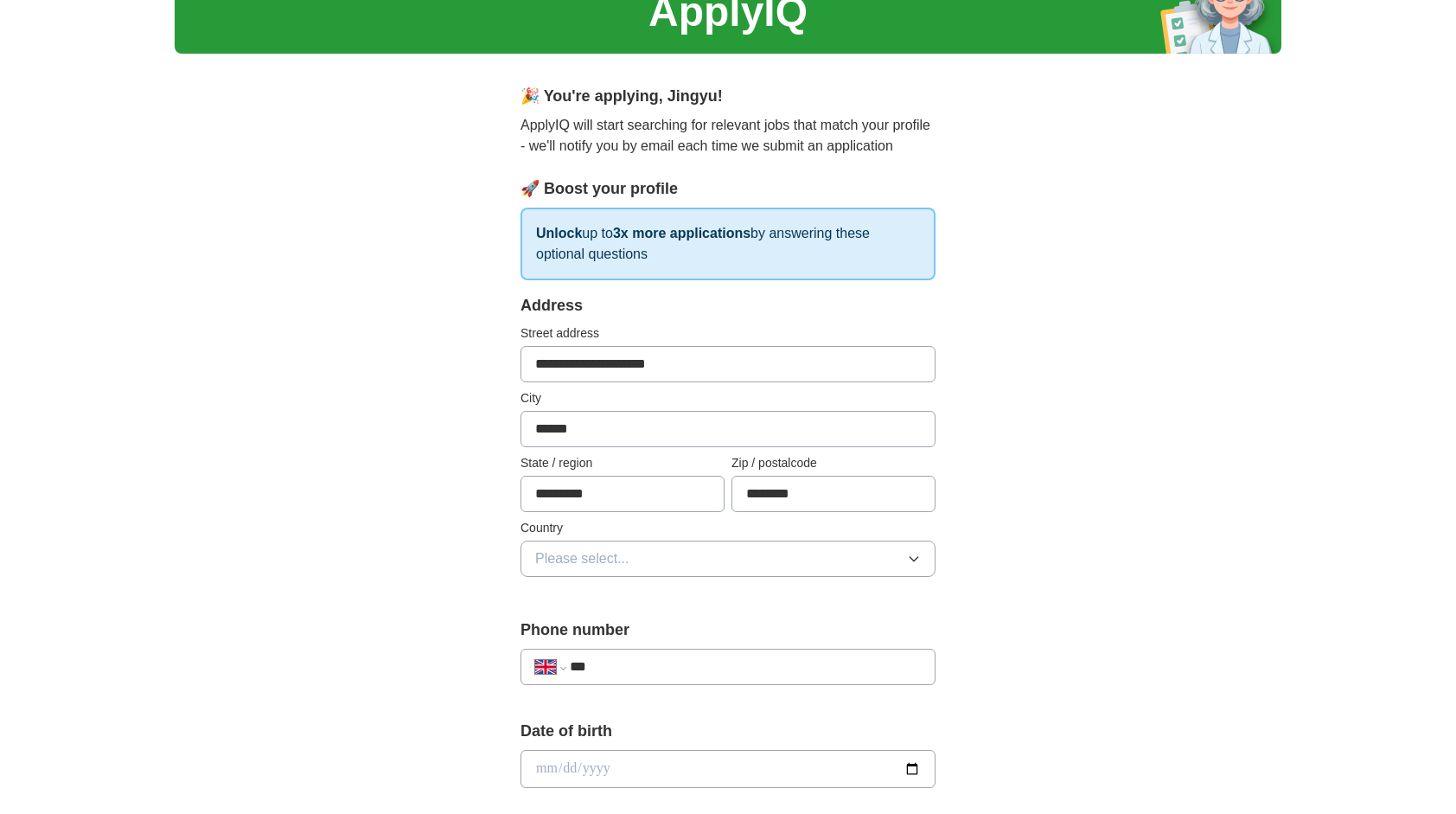
click at [1045, 427] on div "**********" at bounding box center [728, 746] width 1107 height 1552
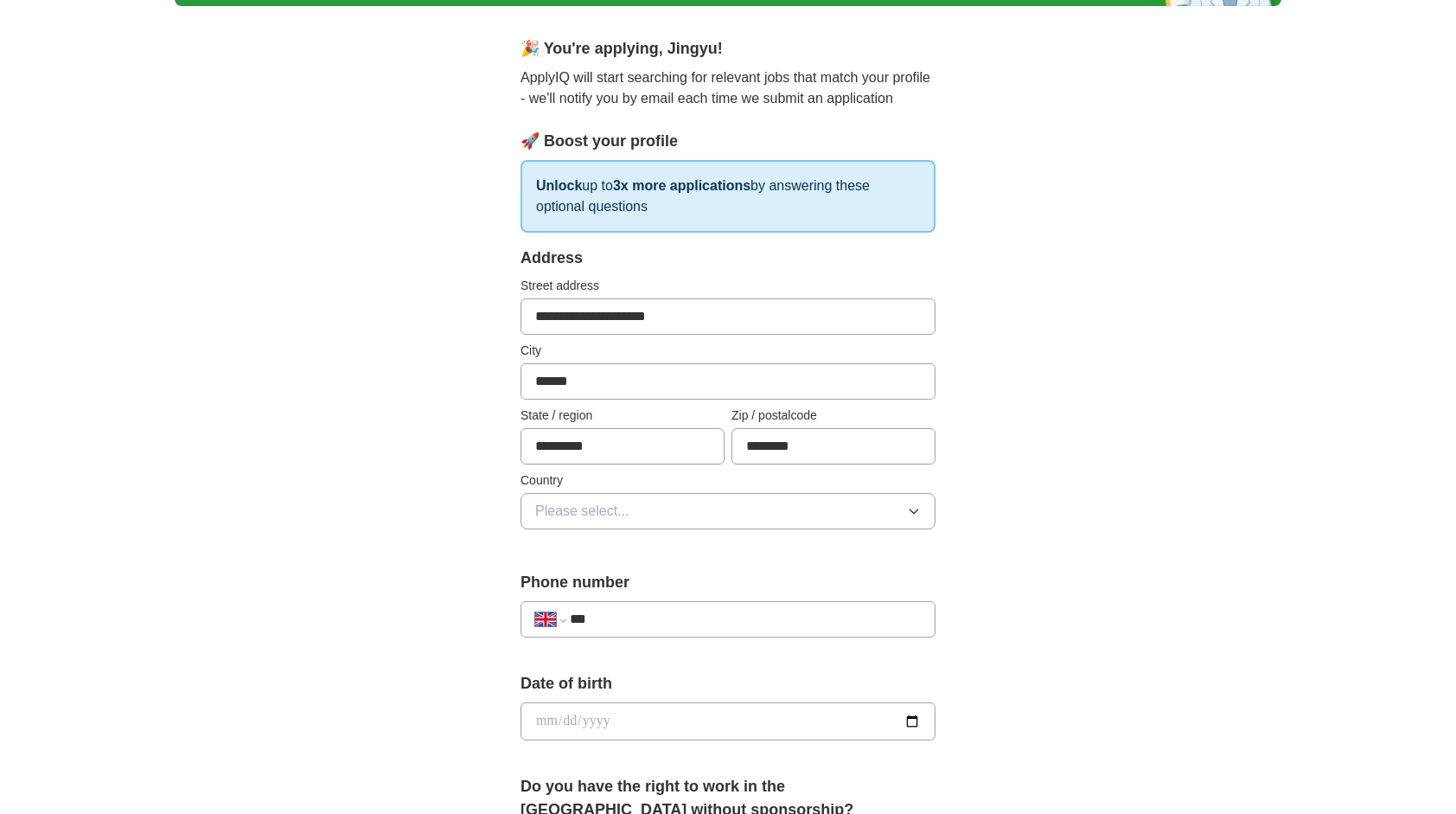
scroll to position [132, 0]
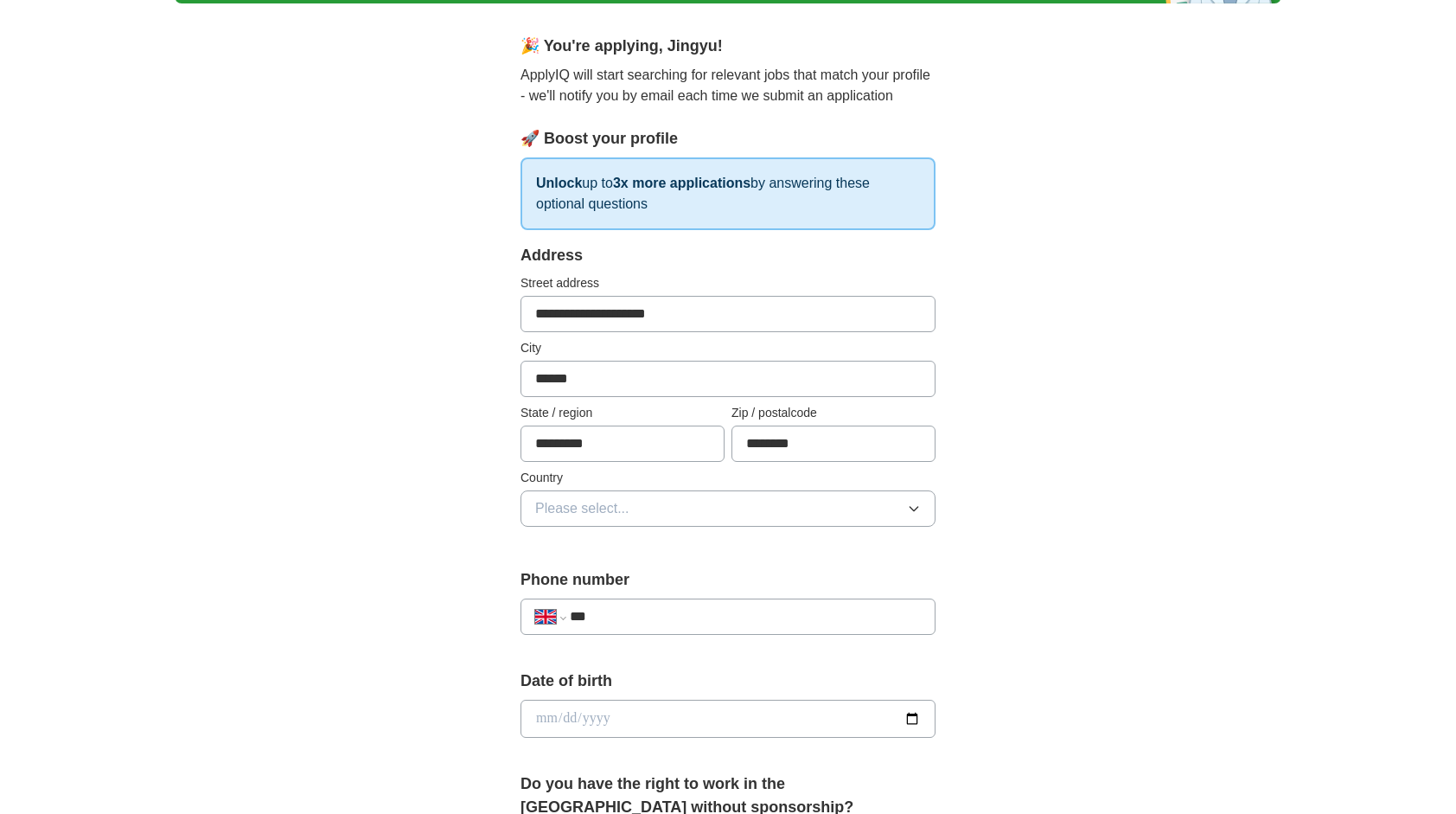
click at [717, 324] on input "**********" at bounding box center [728, 314] width 415 height 37
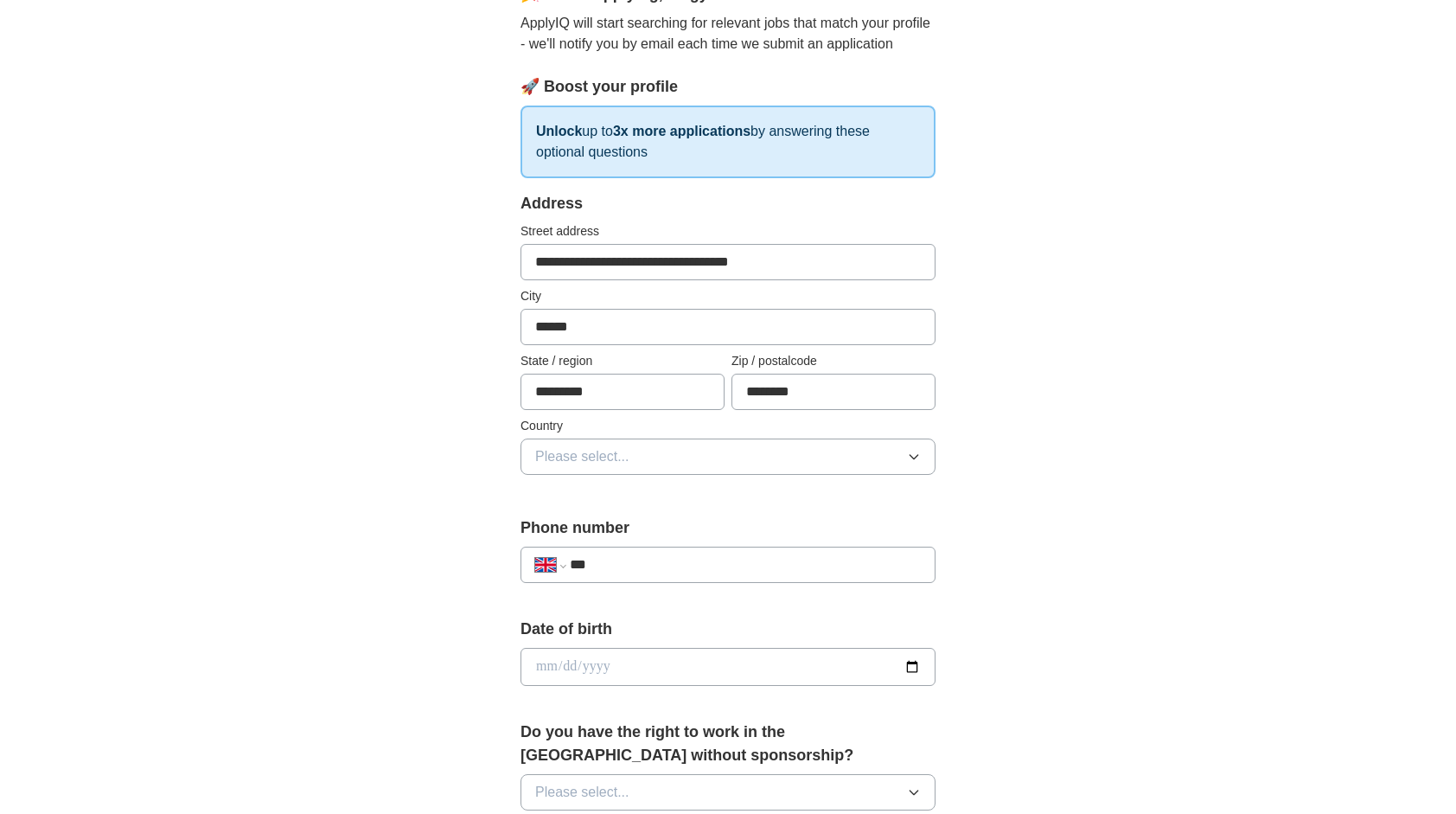
type input "**********"
click at [638, 451] on button "Please select..." at bounding box center [728, 456] width 415 height 37
click at [650, 458] on button "Please select..." at bounding box center [728, 456] width 415 height 37
click at [913, 456] on icon "button" at bounding box center [914, 456] width 14 height 14
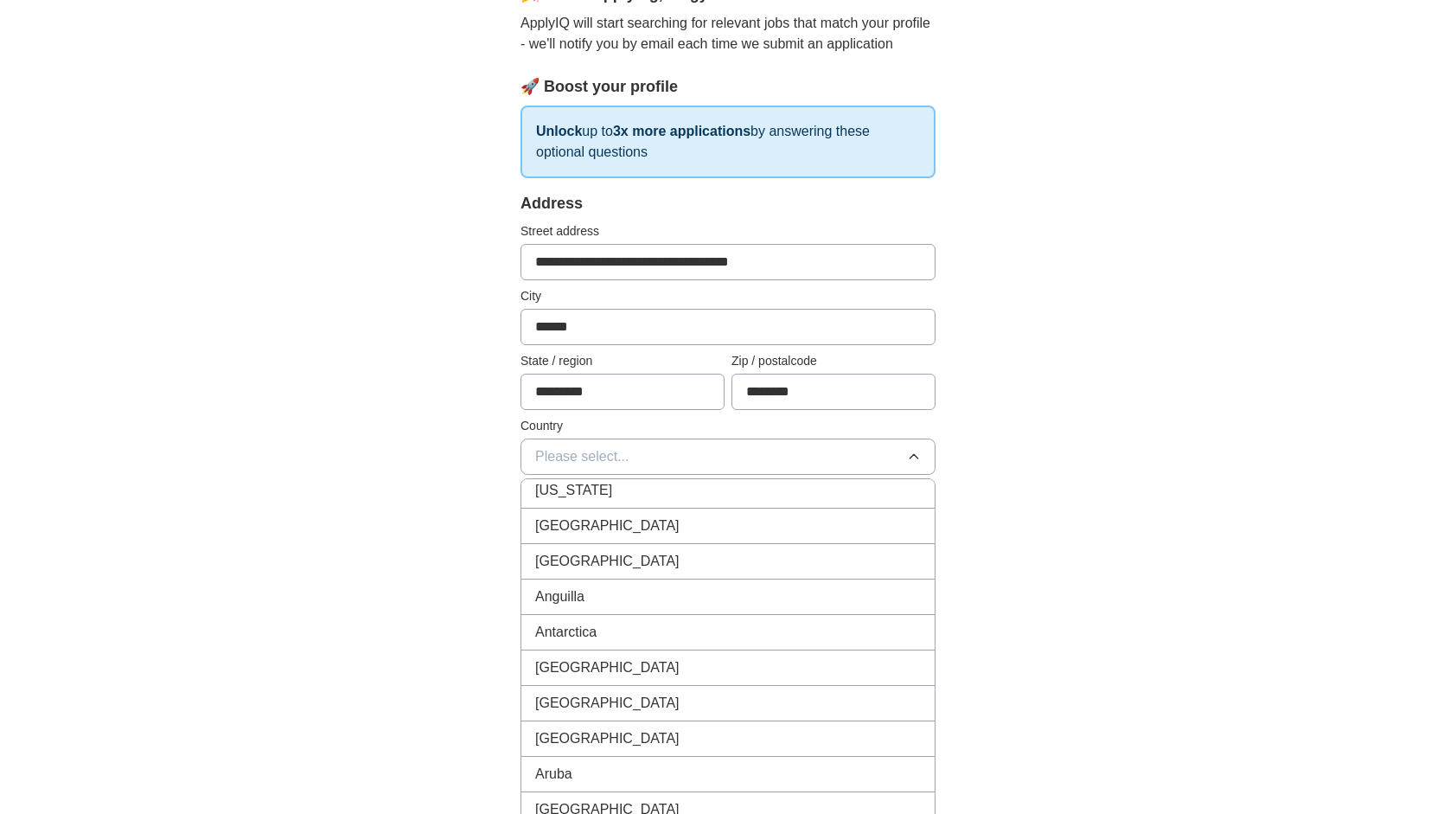
scroll to position [0, 0]
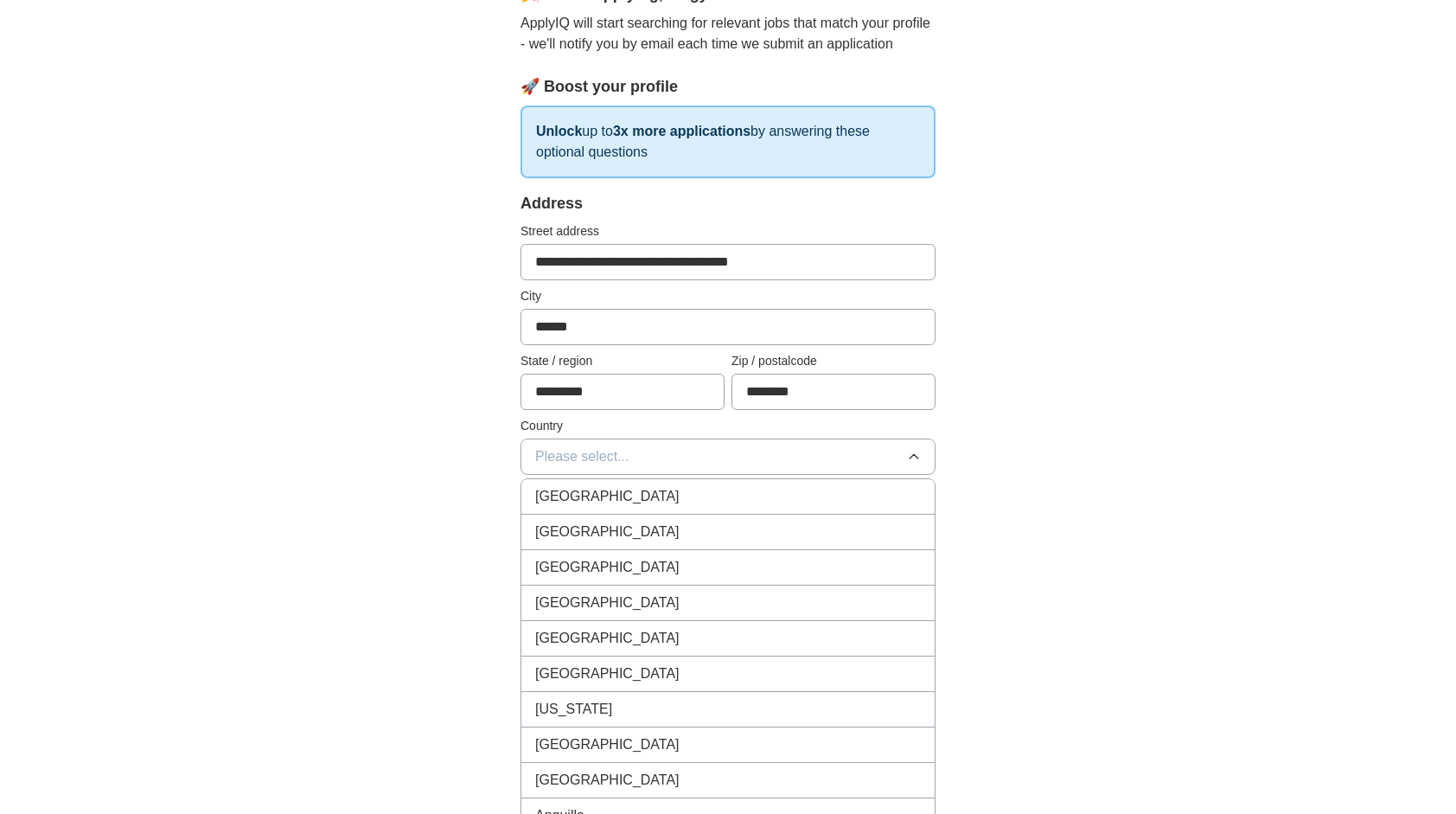
click at [637, 489] on div "[GEOGRAPHIC_DATA]" at bounding box center [728, 496] width 386 height 21
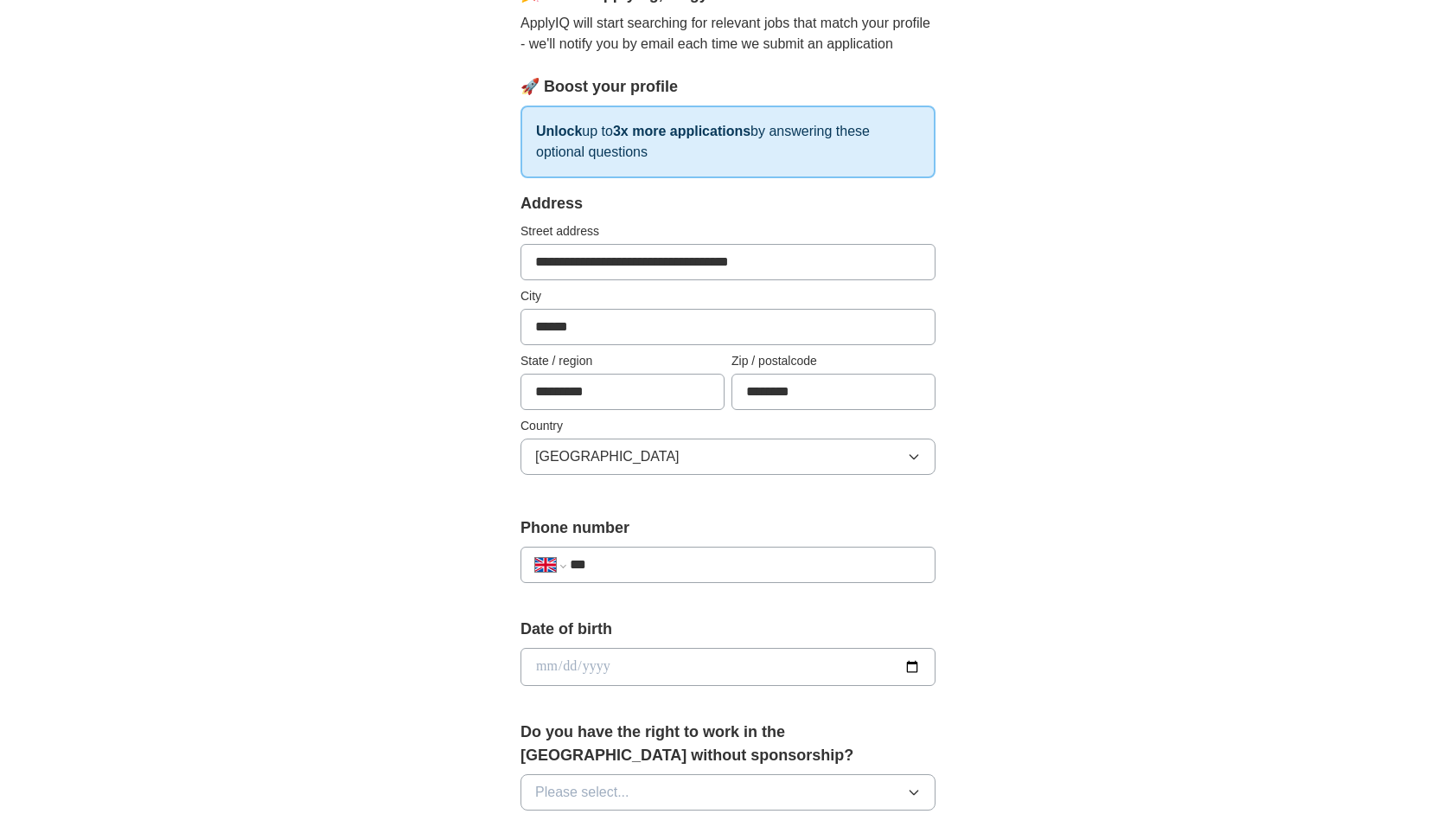
scroll to position [238, 0]
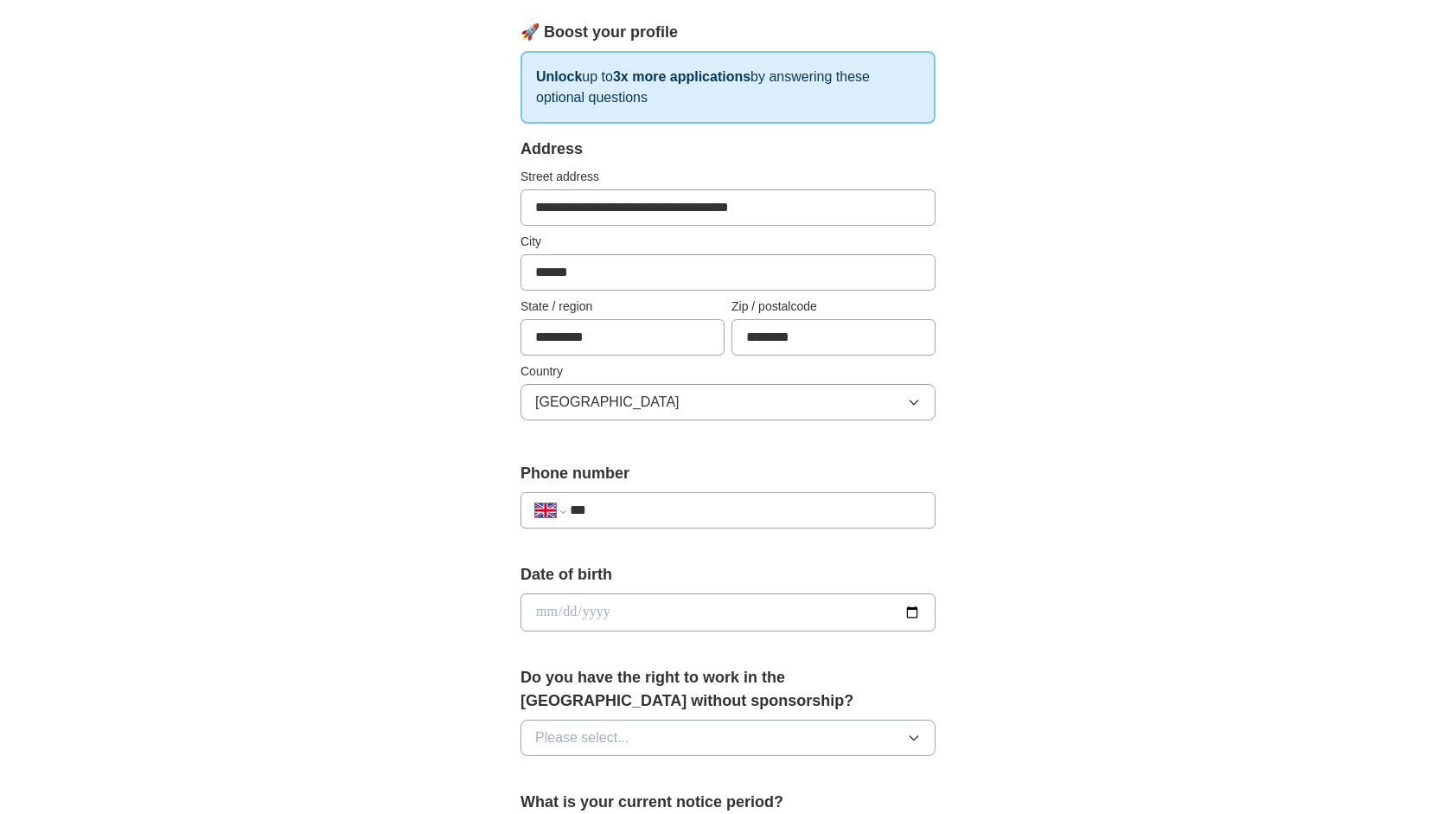
click at [674, 521] on div "**********" at bounding box center [728, 511] width 415 height 37
click at [647, 506] on input "***" at bounding box center [745, 510] width 351 height 21
type input "**********"
click at [620, 615] on input "date" at bounding box center [728, 612] width 415 height 38
click at [917, 605] on input "date" at bounding box center [728, 612] width 415 height 38
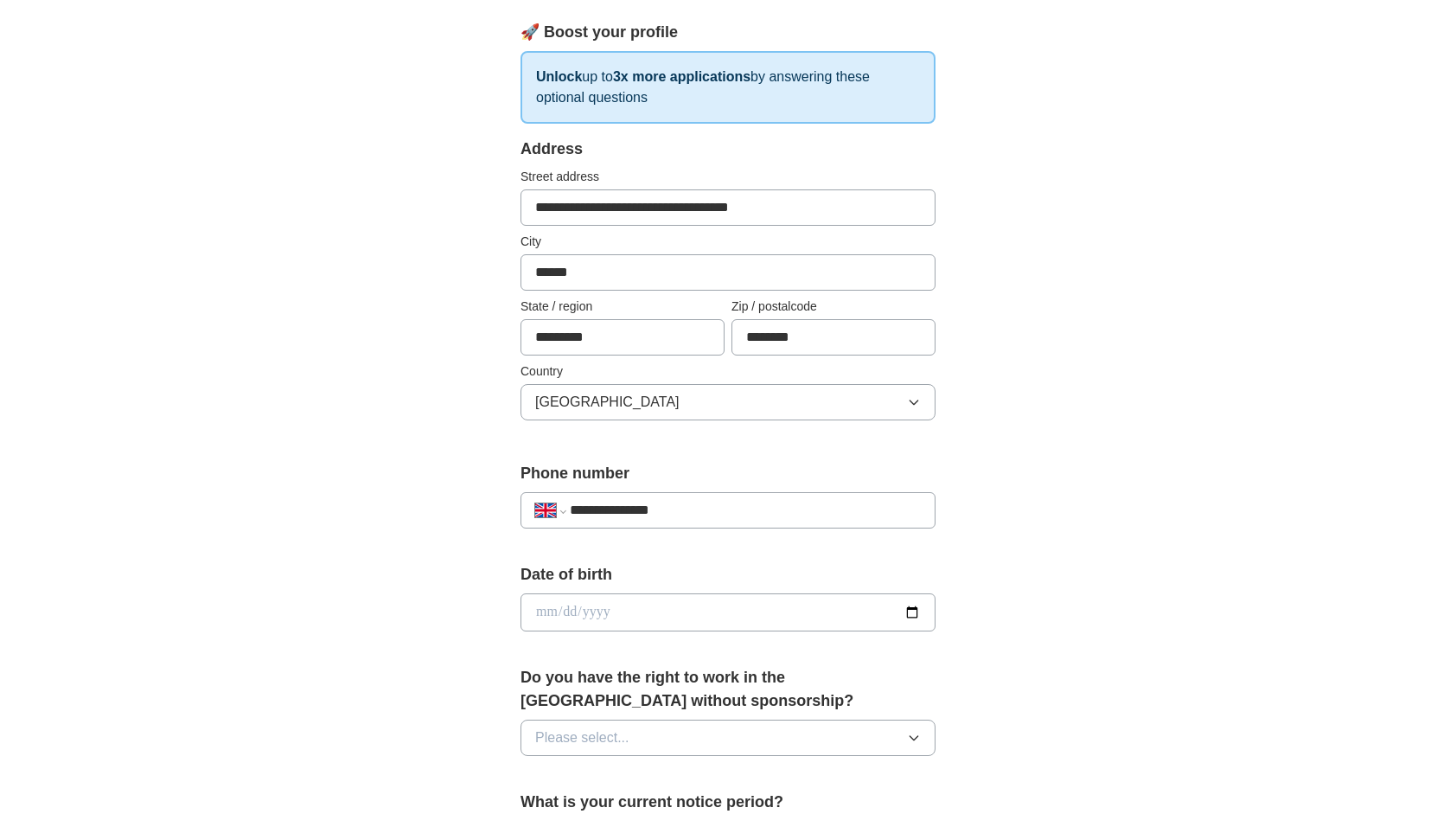
click at [913, 609] on input "date" at bounding box center [728, 612] width 415 height 38
click at [730, 602] on input "date" at bounding box center [728, 612] width 415 height 38
click at [908, 604] on input "date" at bounding box center [728, 612] width 415 height 38
type input "**********"
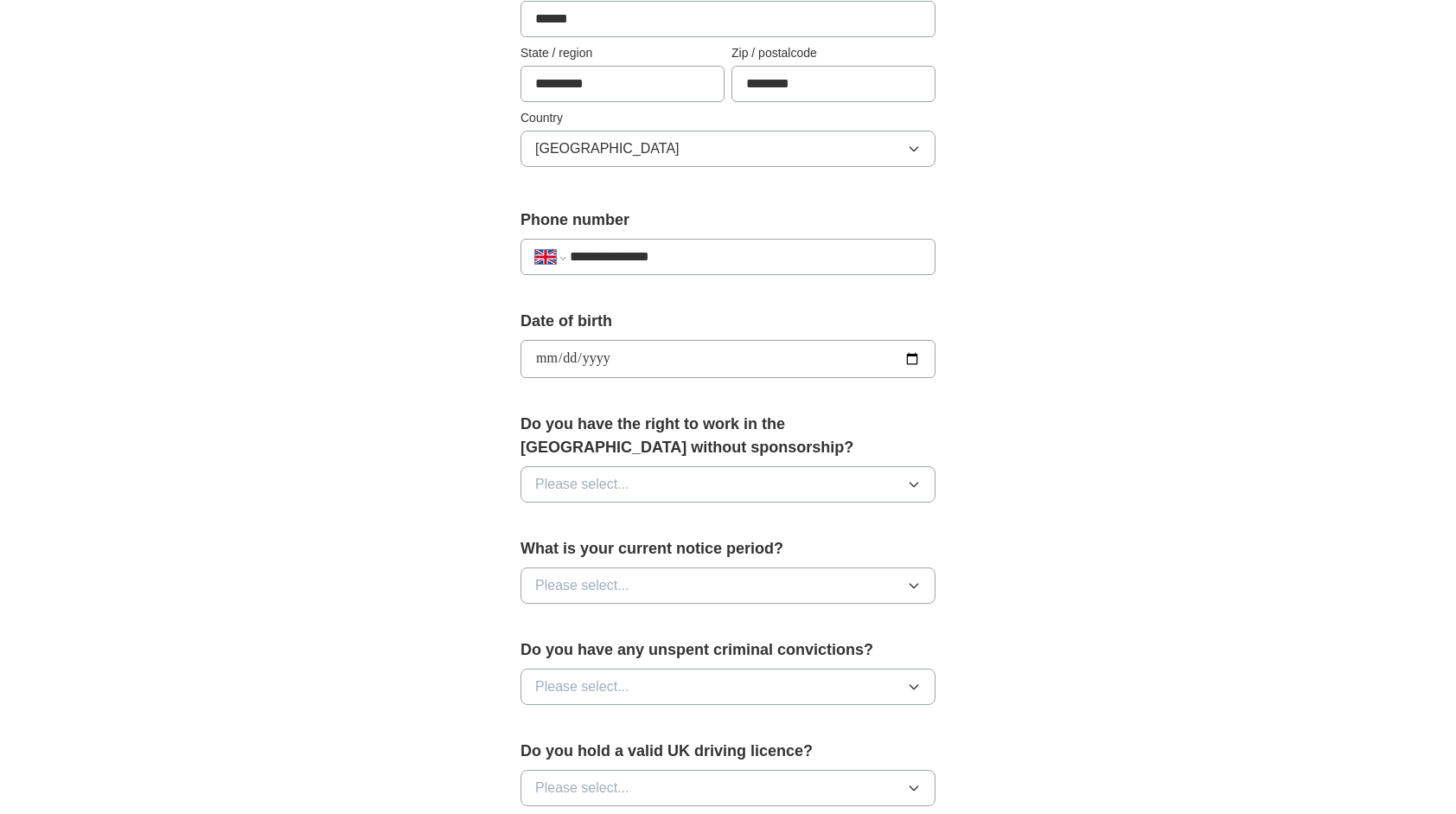
scroll to position [493, 0]
click at [620, 479] on span "Please select..." at bounding box center [582, 483] width 94 height 21
click at [618, 524] on div "Yes" at bounding box center [728, 522] width 386 height 21
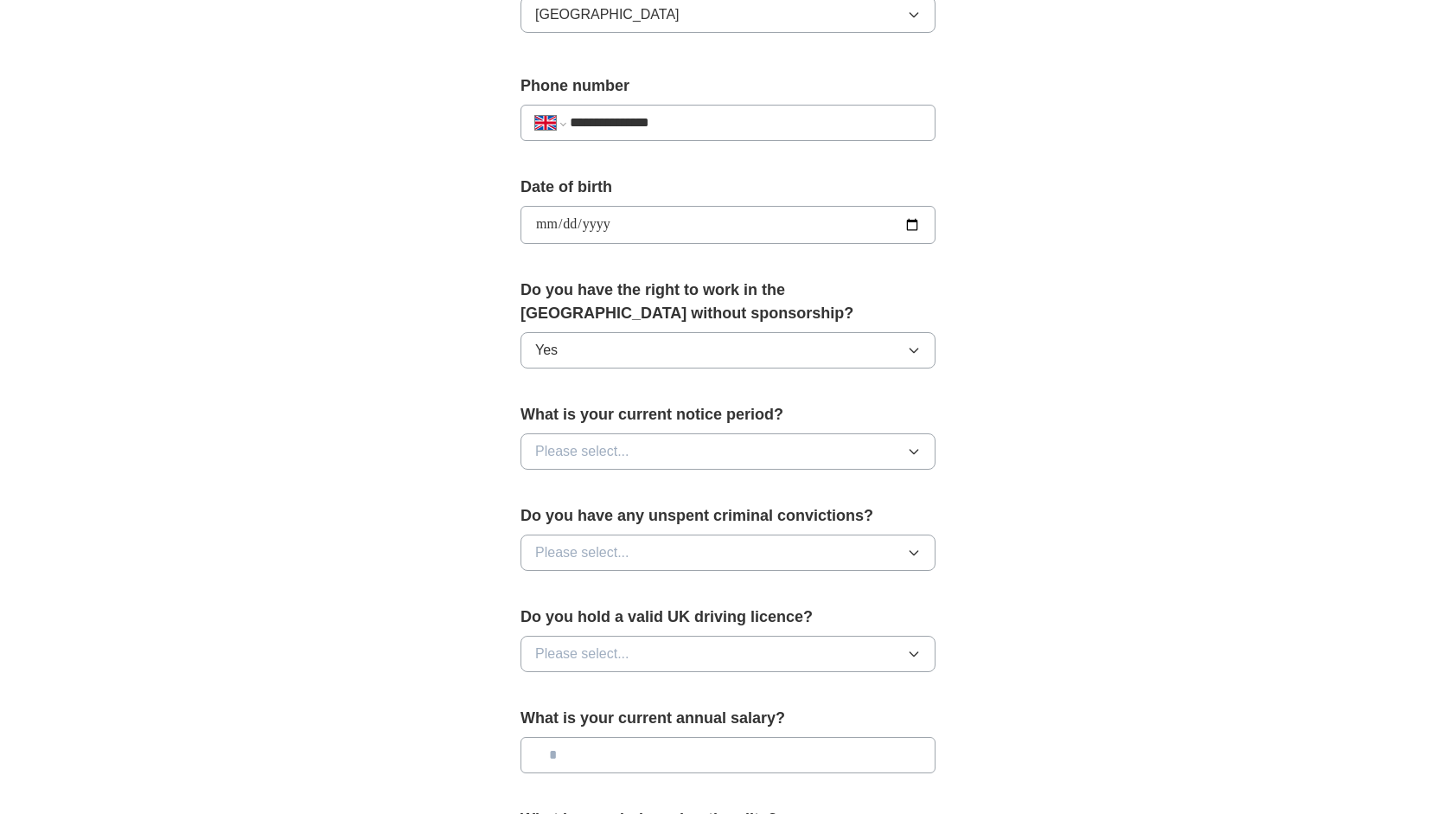
click at [655, 457] on button "Please select..." at bounding box center [728, 452] width 415 height 37
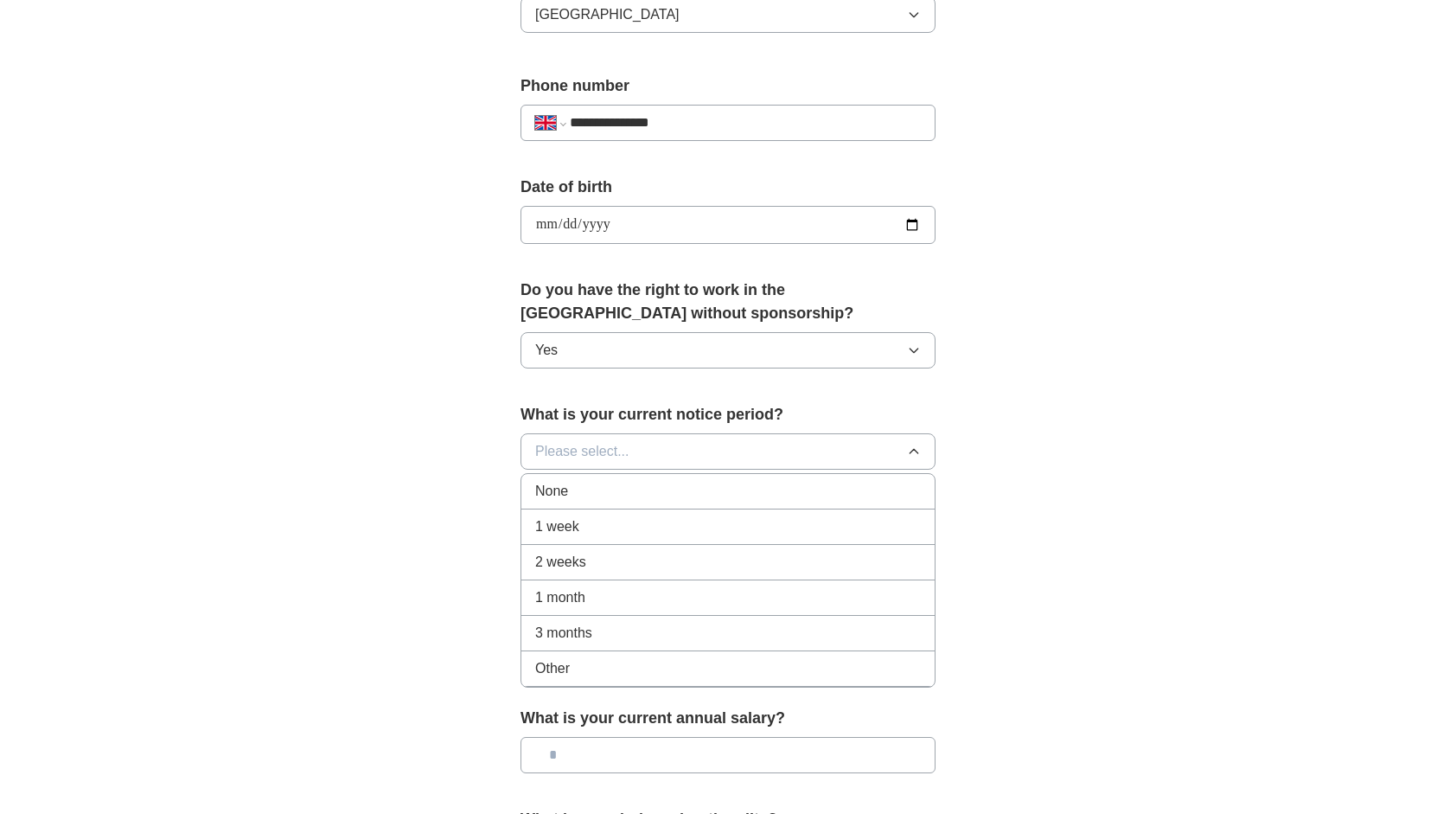
click at [593, 665] on div "Other" at bounding box center [728, 668] width 386 height 21
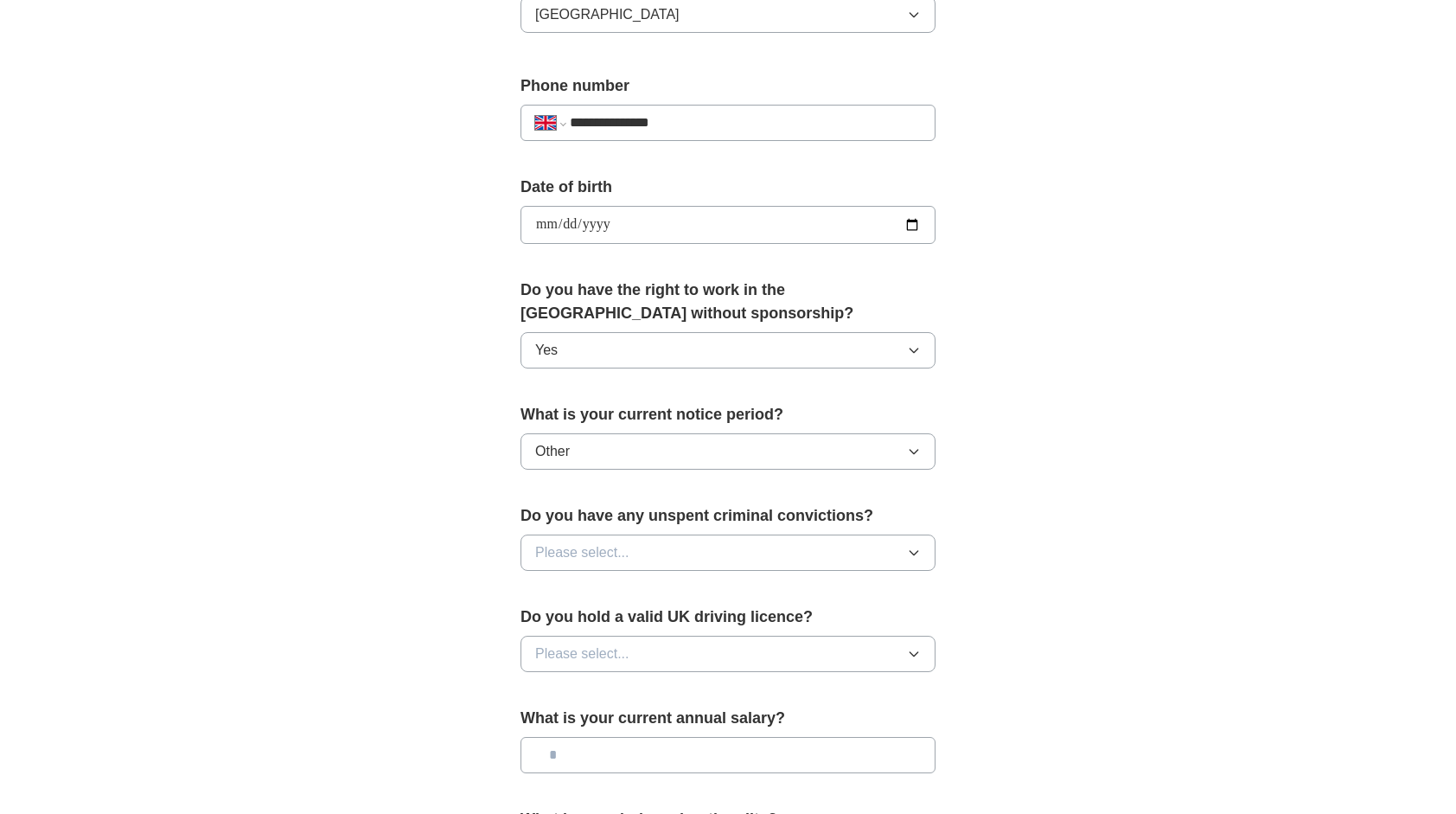
click at [608, 557] on span "Please select..." at bounding box center [582, 553] width 94 height 21
click at [626, 632] on div "No" at bounding box center [728, 628] width 386 height 21
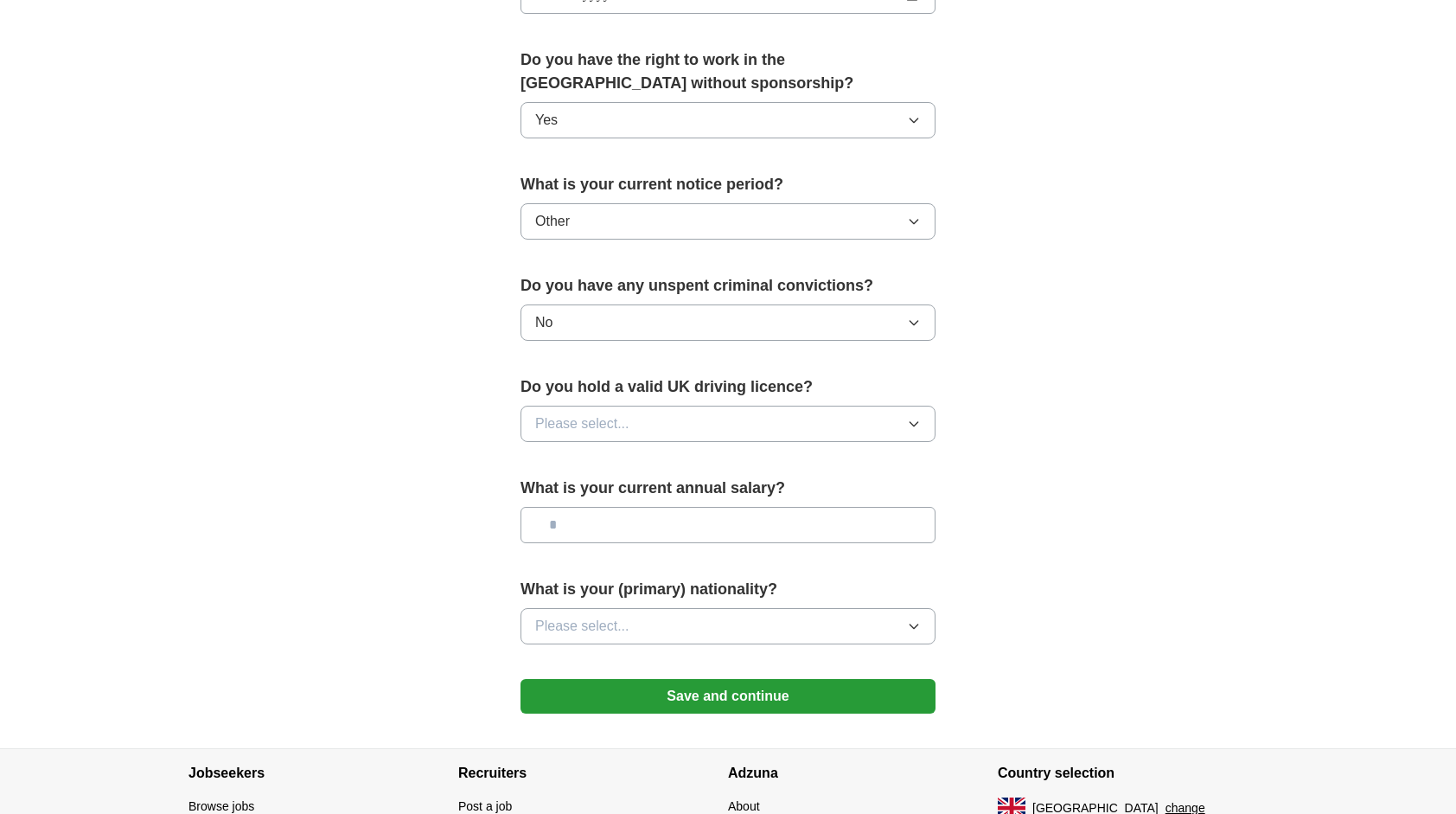
scroll to position [859, 0]
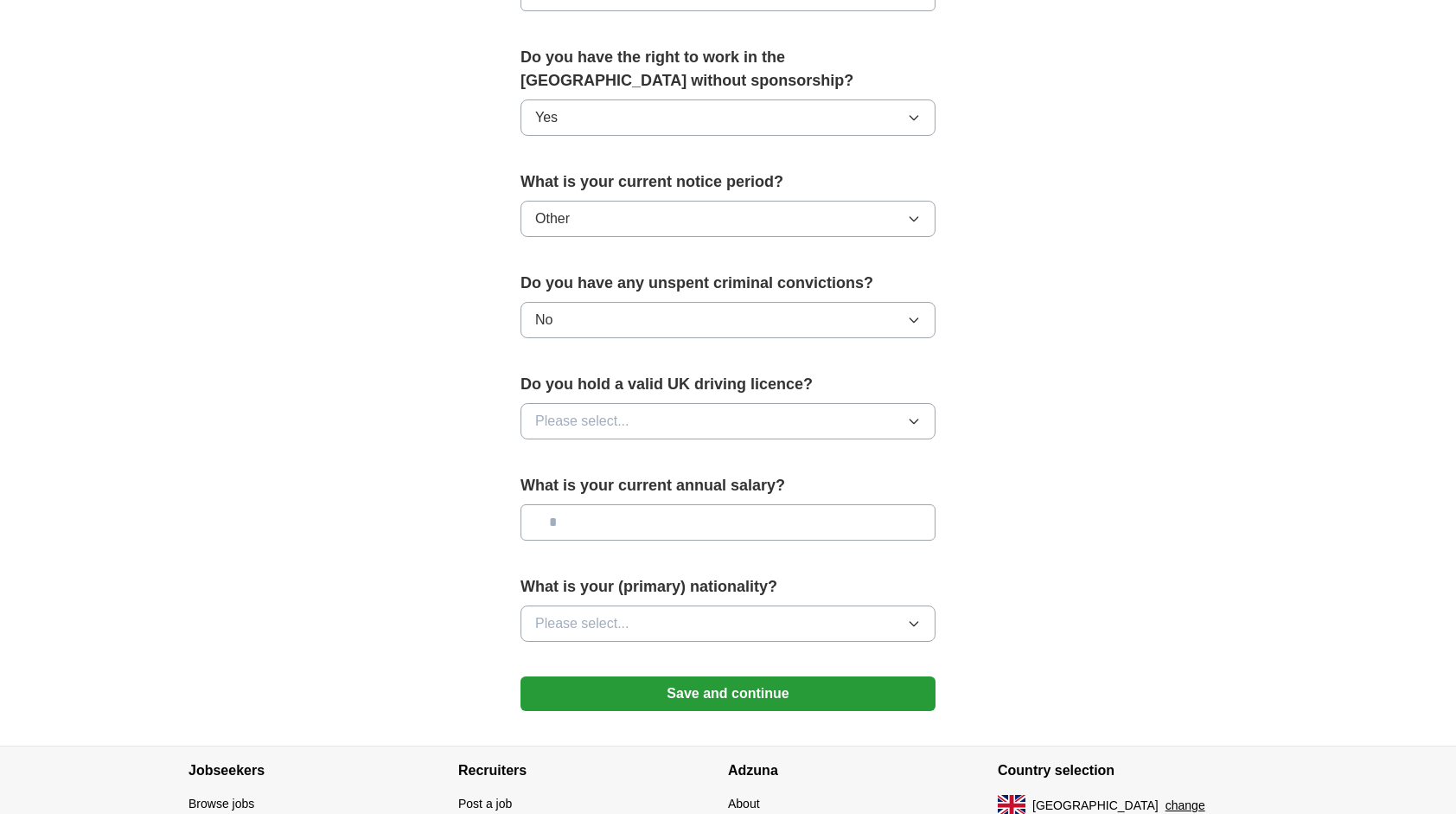
click at [600, 413] on span "Please select..." at bounding box center [582, 421] width 94 height 21
click at [608, 491] on div "No" at bounding box center [728, 496] width 386 height 21
click at [649, 517] on input "text" at bounding box center [728, 522] width 415 height 37
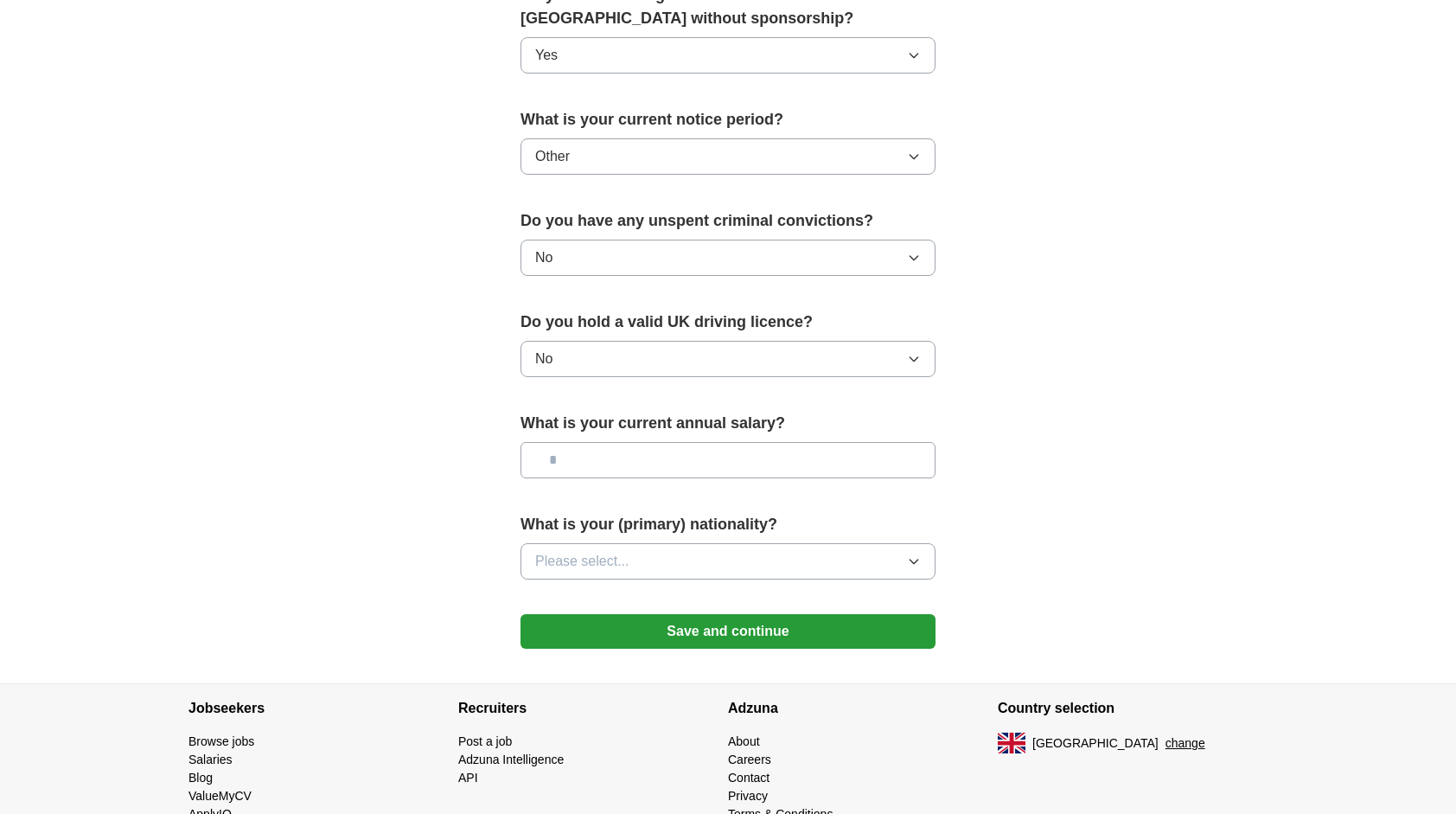
click at [647, 551] on button "Please select..." at bounding box center [728, 561] width 415 height 37
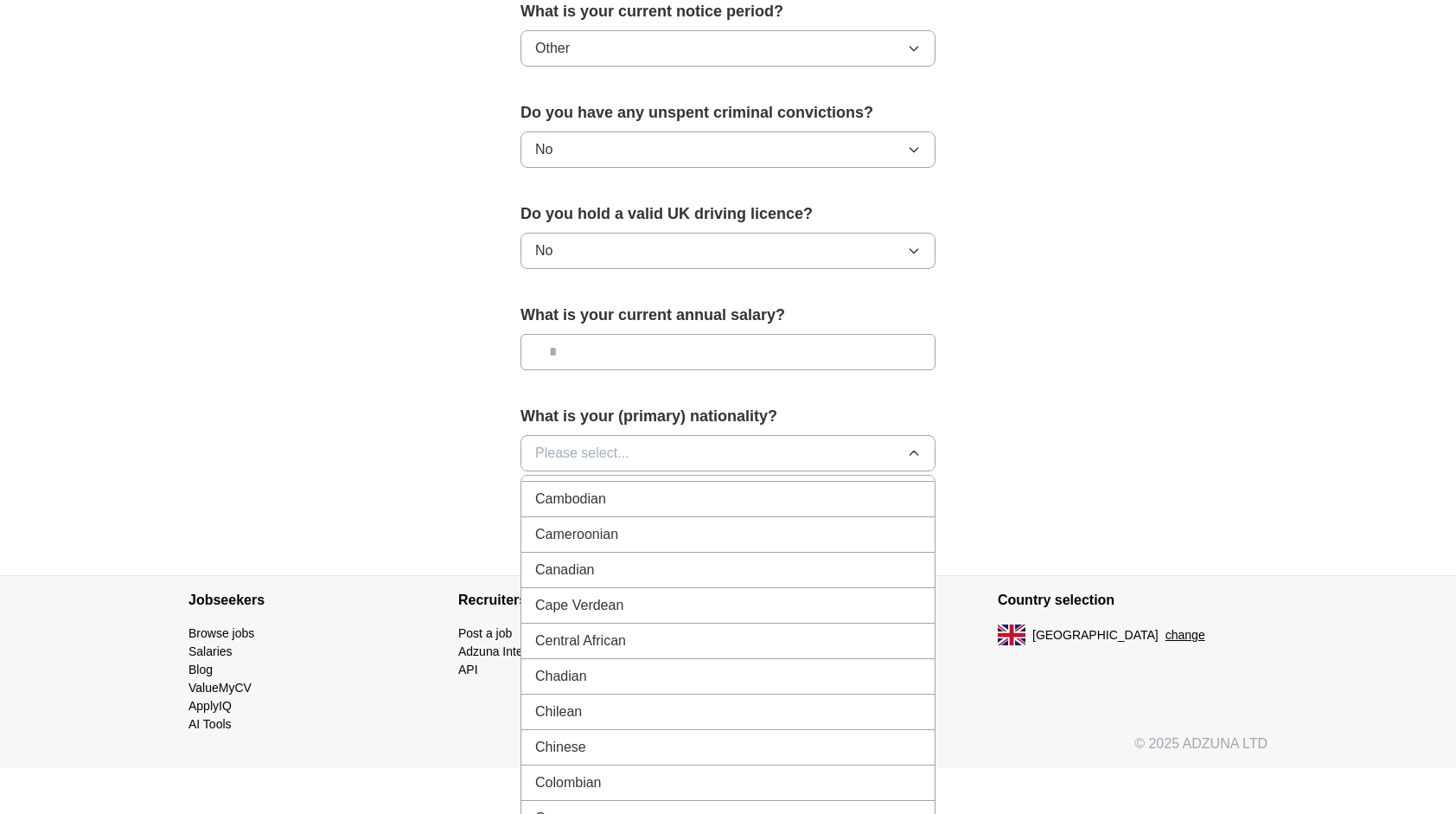
scroll to position [1129, 0]
click at [605, 736] on div "Chinese" at bounding box center [728, 746] width 386 height 21
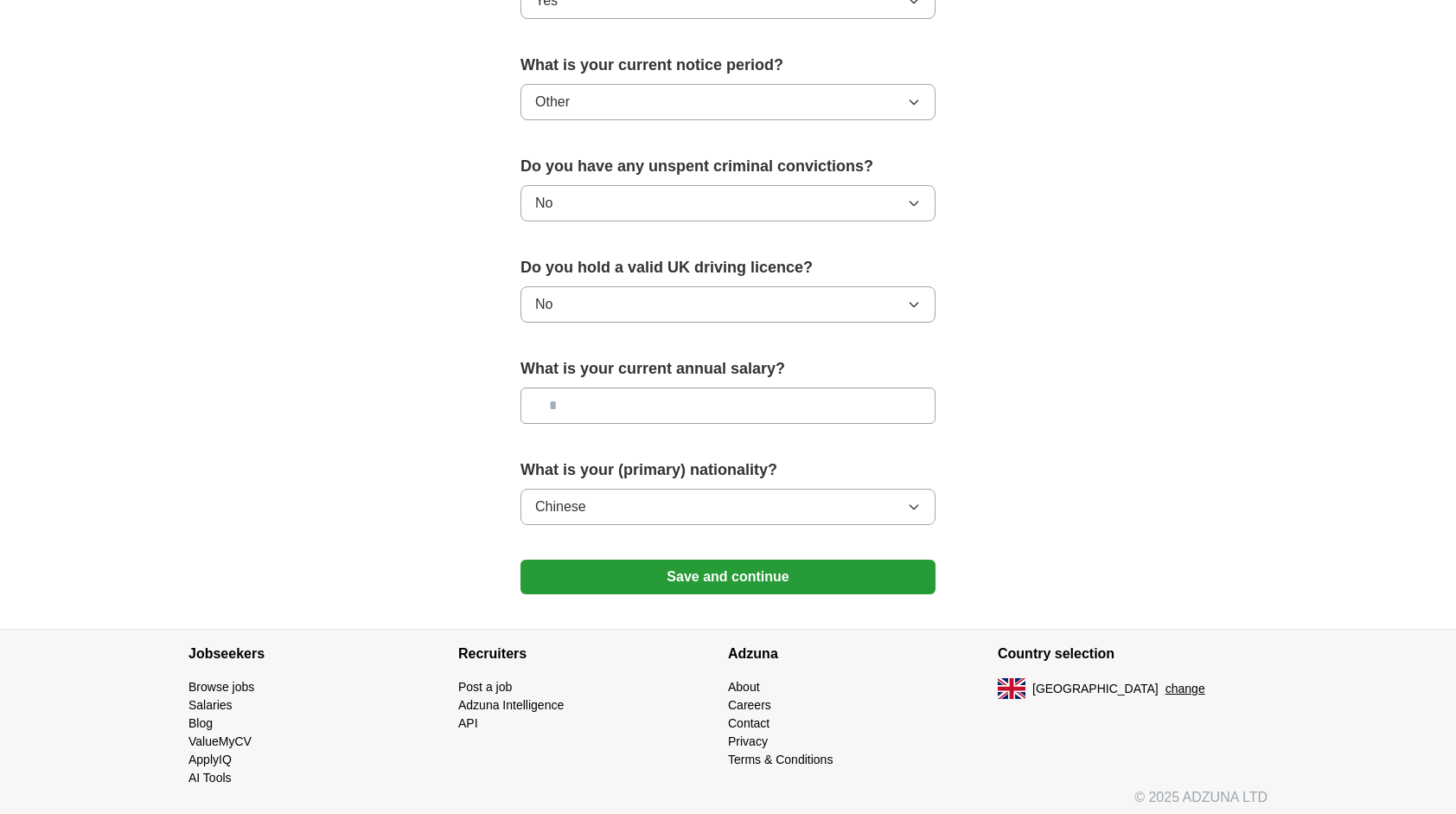
click at [696, 571] on button "Save and continue" at bounding box center [728, 577] width 415 height 35
